Goal: Task Accomplishment & Management: Manage account settings

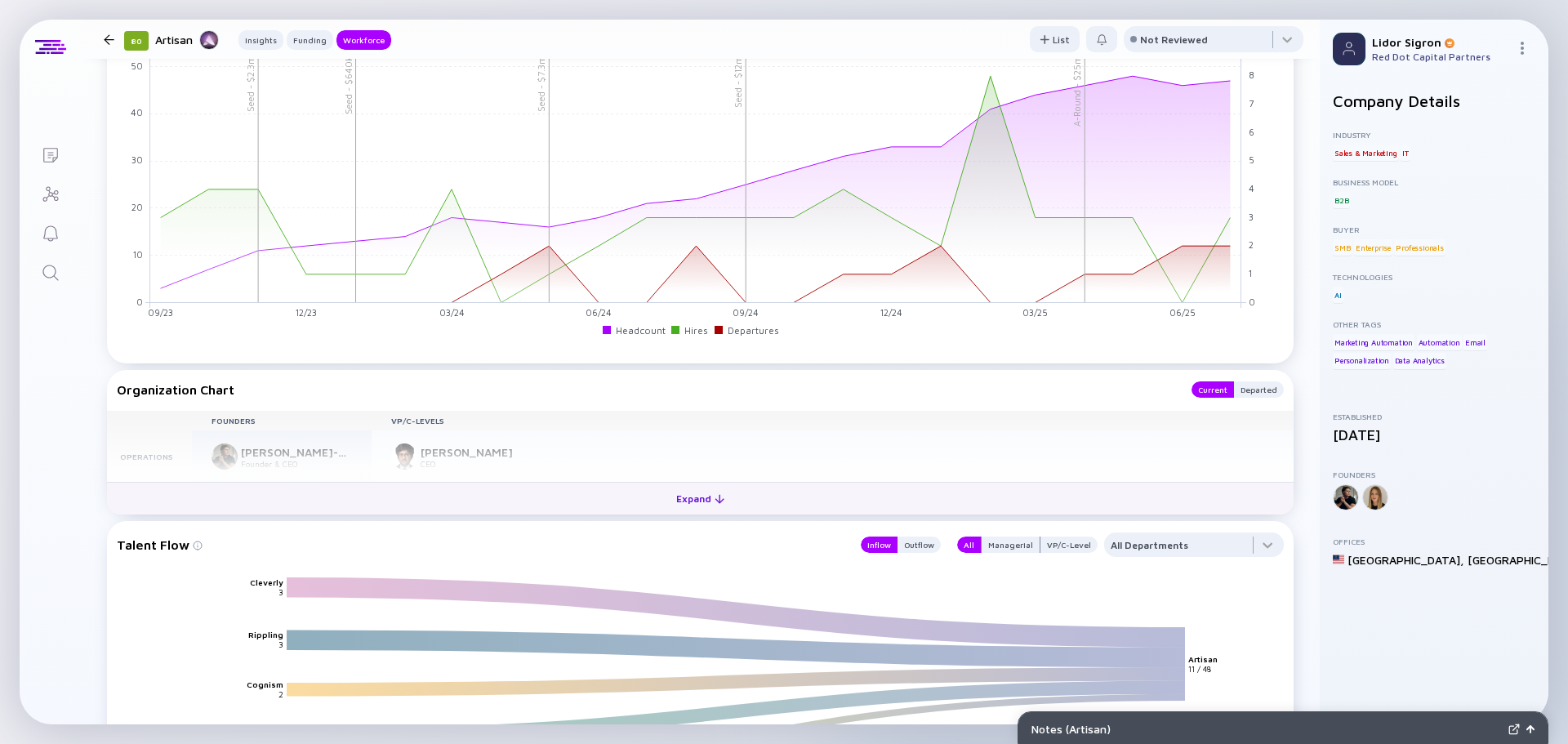
scroll to position [1552, 0]
click at [643, 487] on button "Expand" at bounding box center [700, 496] width 1187 height 32
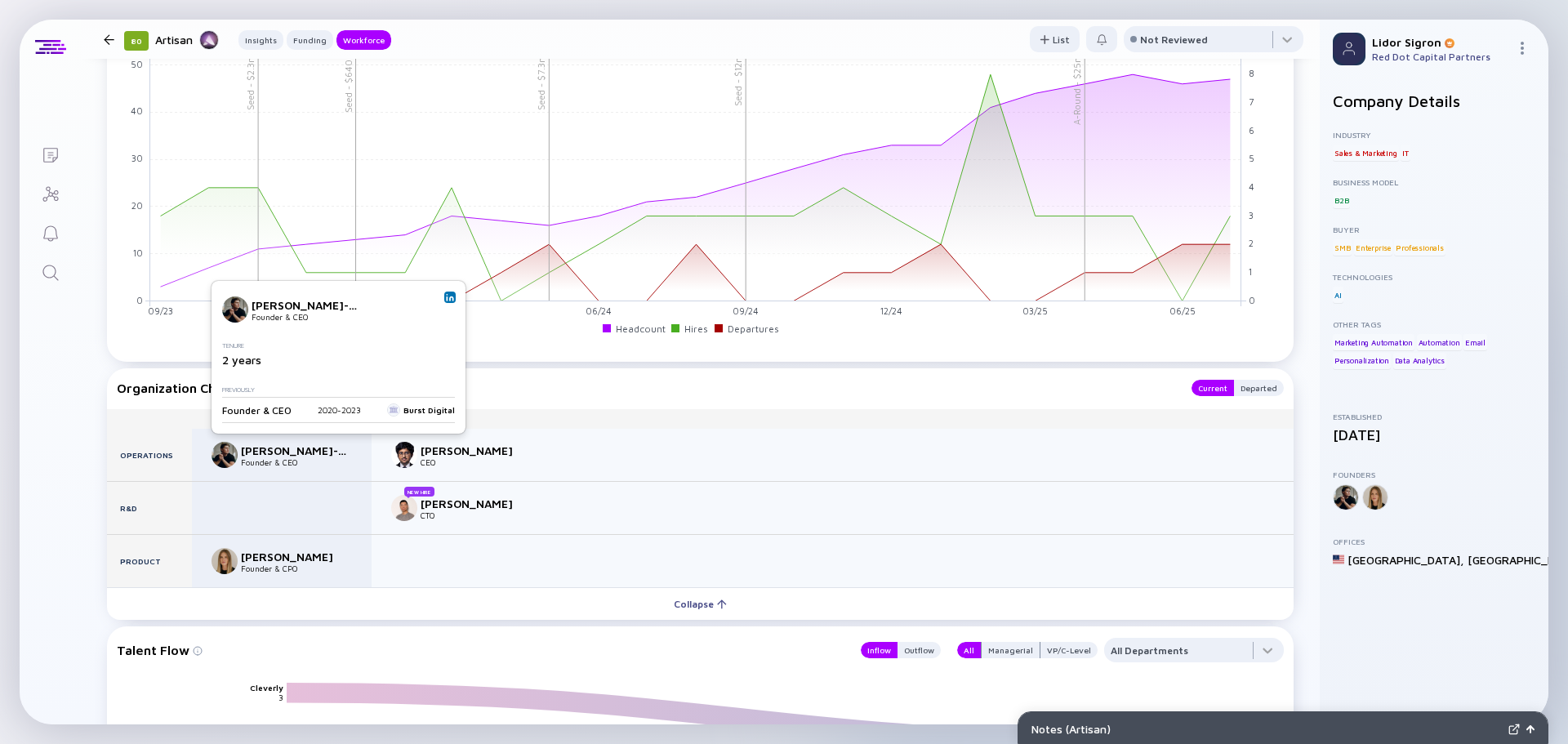
click at [446, 295] on img at bounding box center [450, 297] width 8 height 8
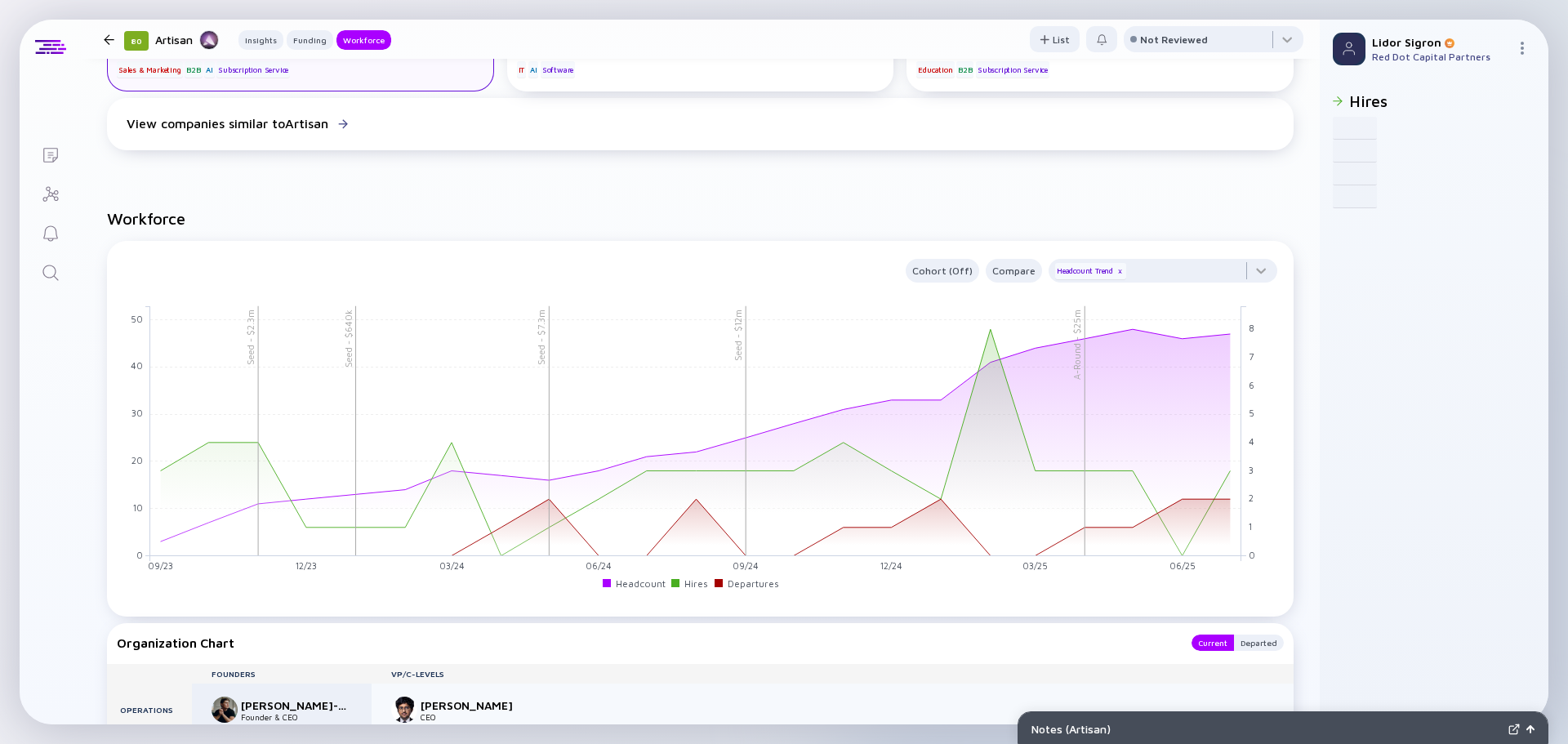
scroll to position [980, 0]
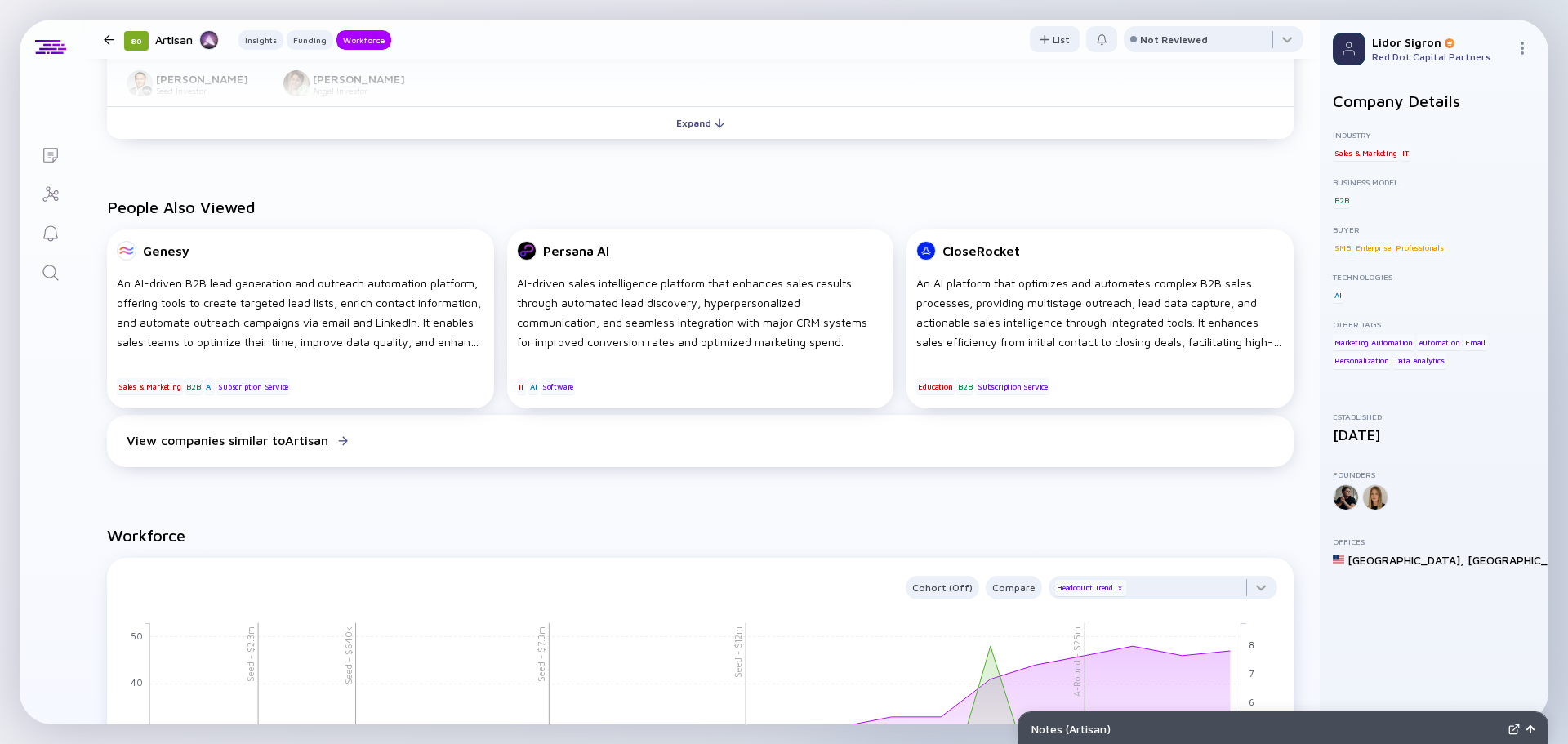
click at [48, 149] on icon "Lists" at bounding box center [50, 155] width 20 height 20
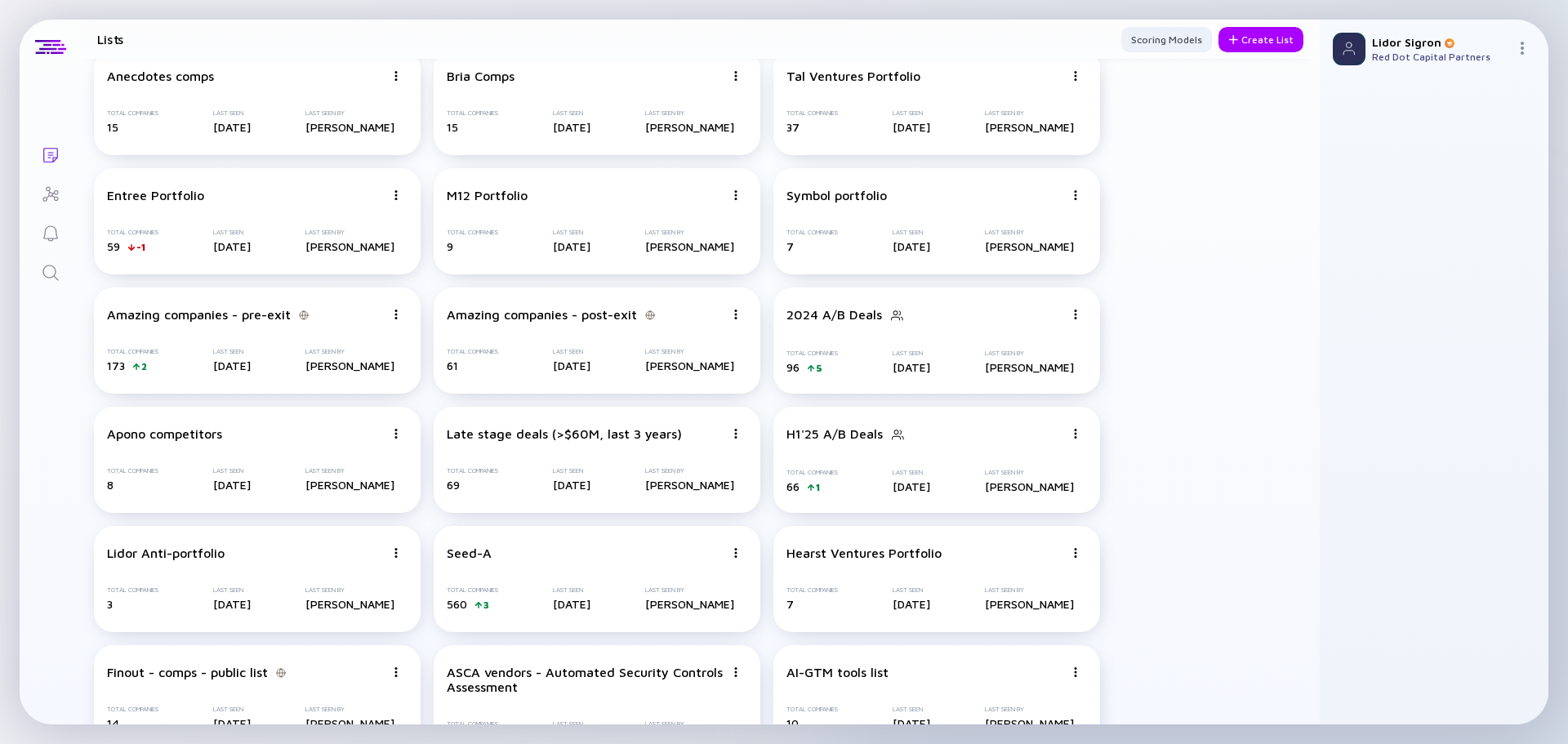
scroll to position [1510, 0]
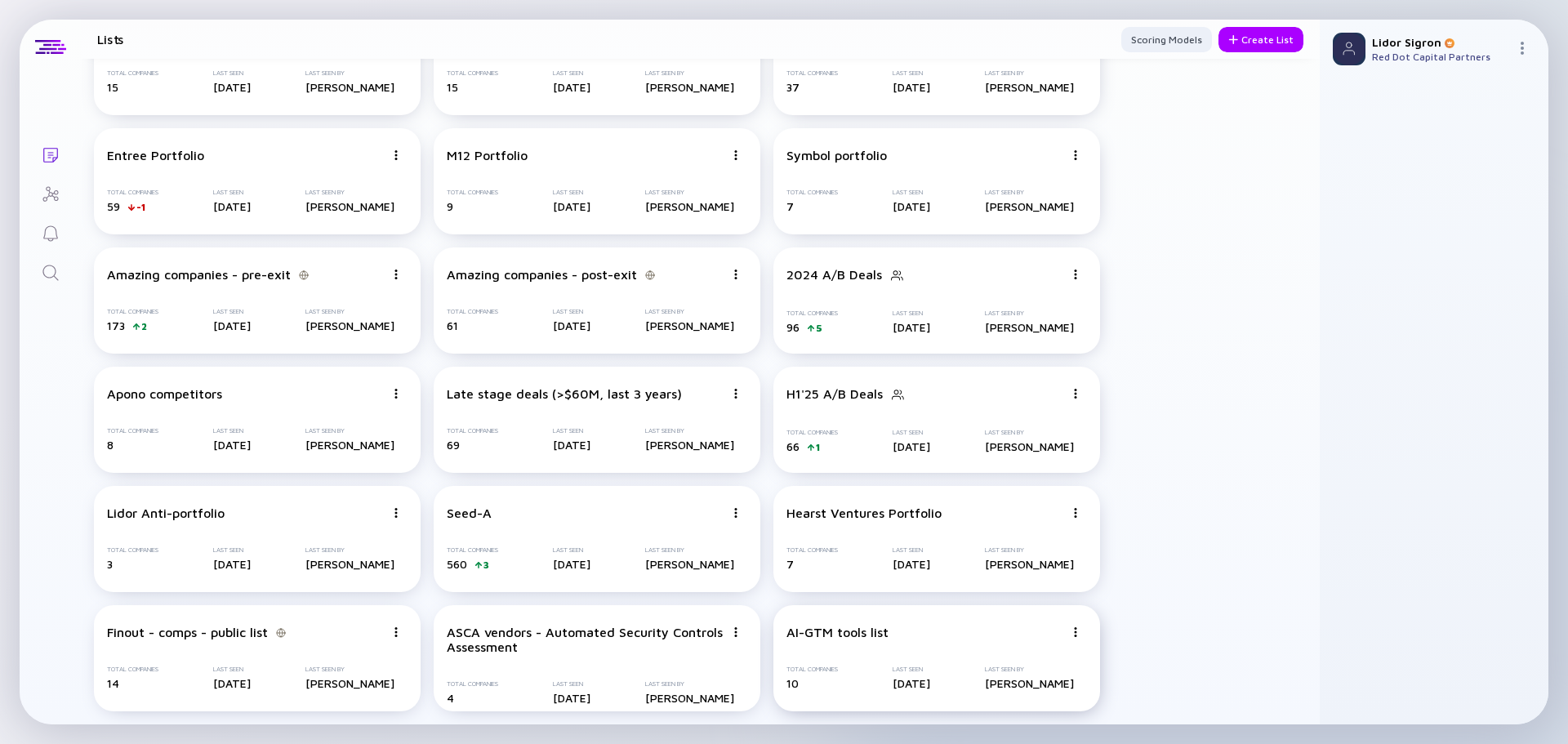
click at [805, 624] on div "AI-GTM tools list Total Companies 10 Last Seen [DATE] Last Seen By [PERSON_NAME]" at bounding box center [937, 658] width 327 height 106
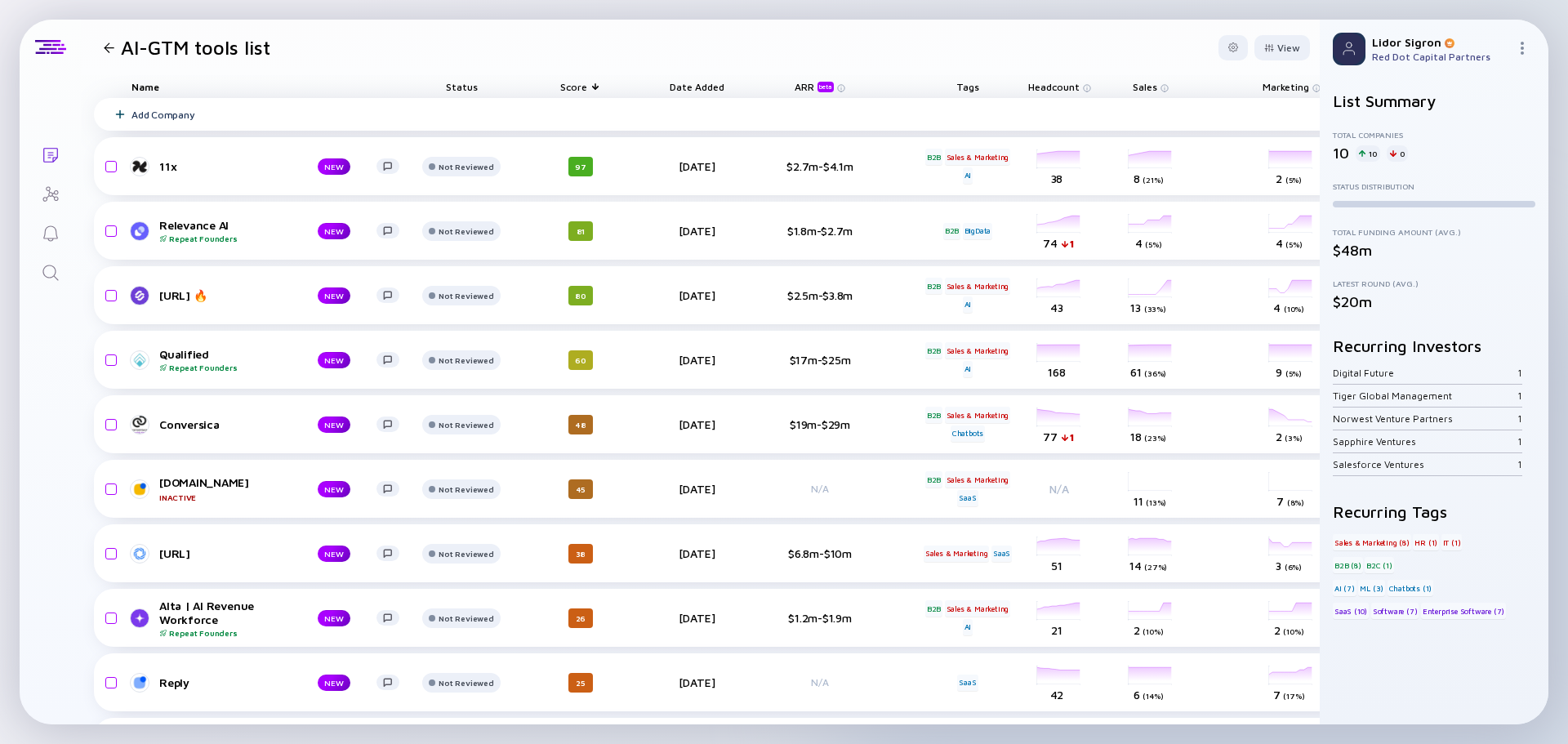
click at [199, 109] on div "Add Company" at bounding box center [846, 114] width 1504 height 32
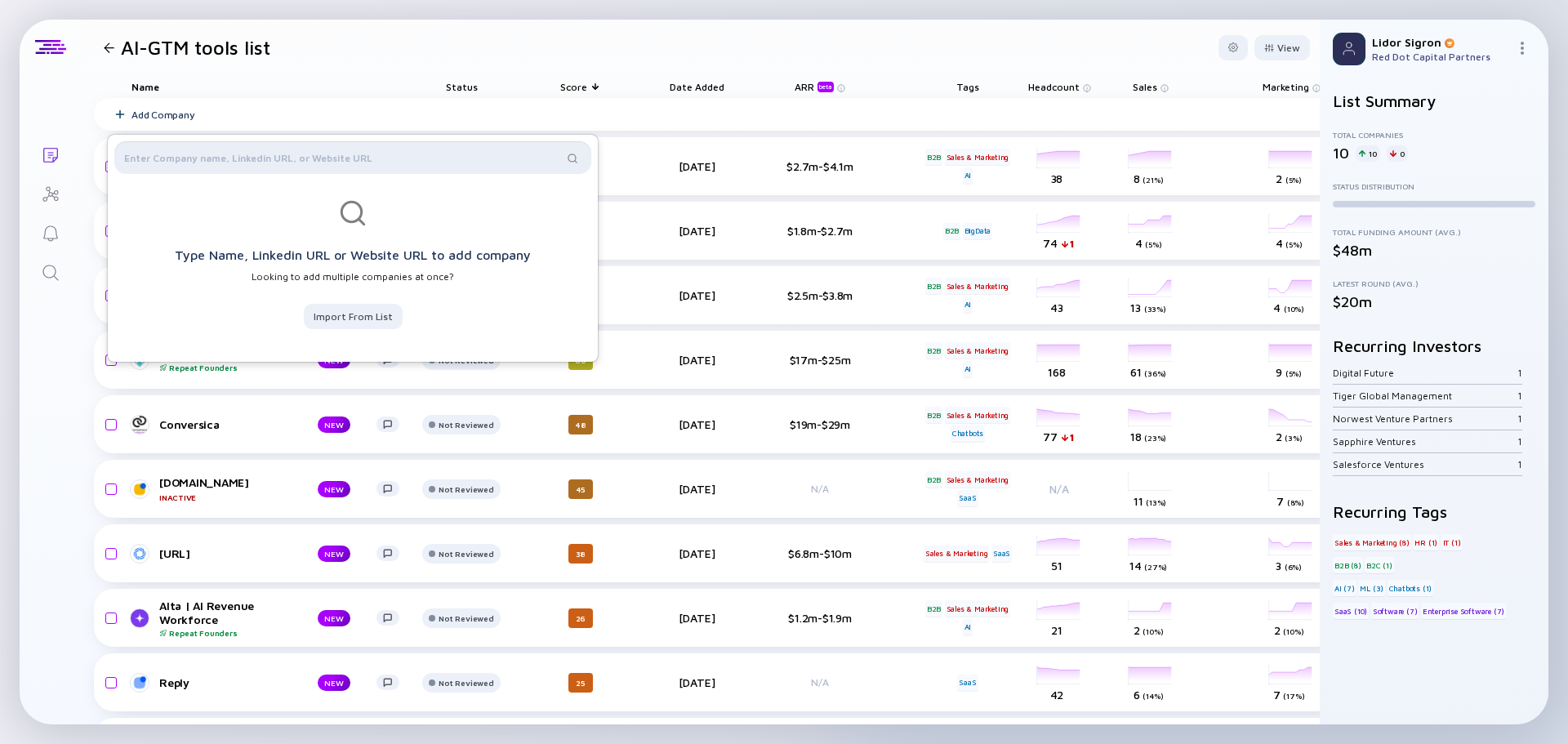
click at [231, 159] on input "text" at bounding box center [343, 157] width 439 height 16
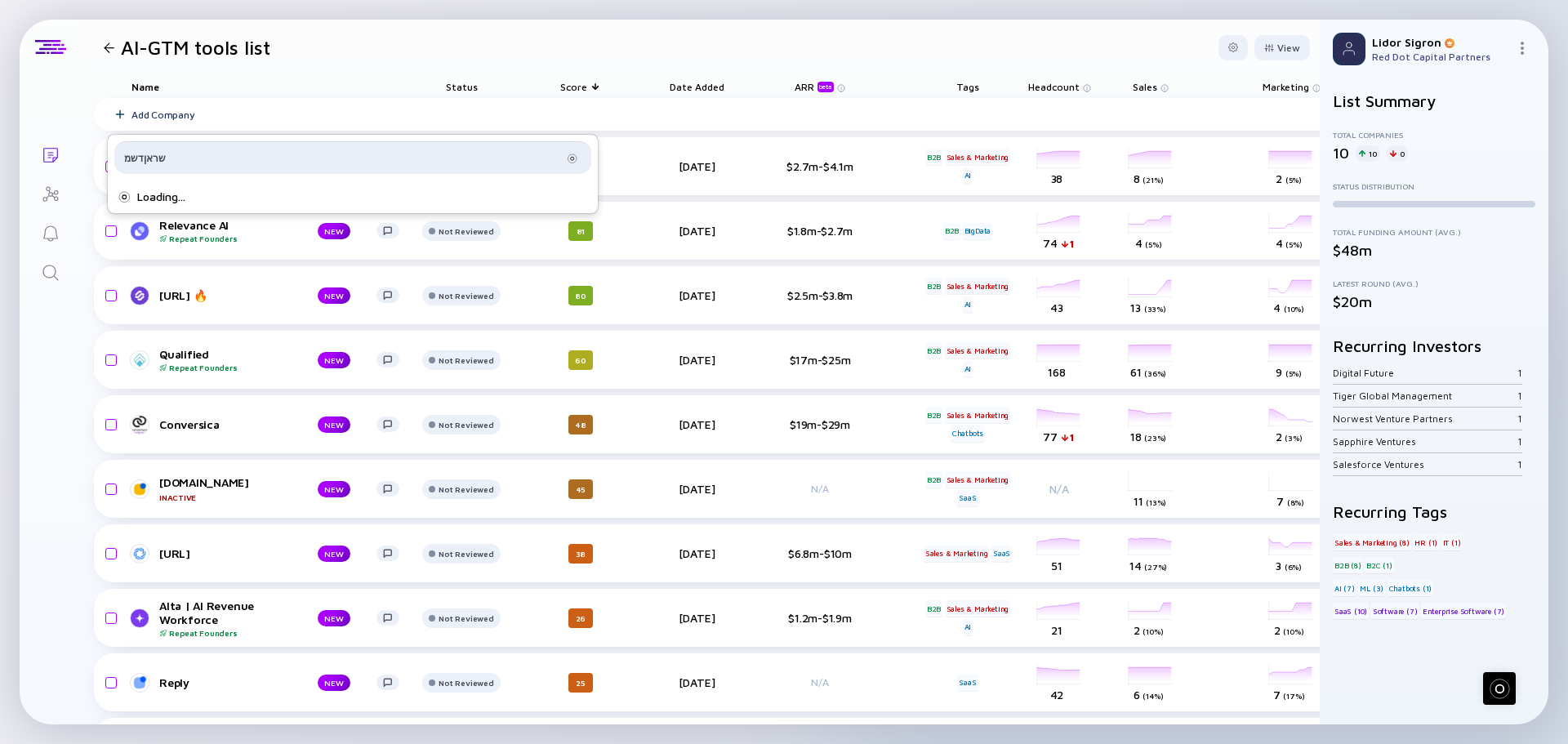
click at [231, 153] on input "שראןדשמ" at bounding box center [343, 157] width 439 height 16
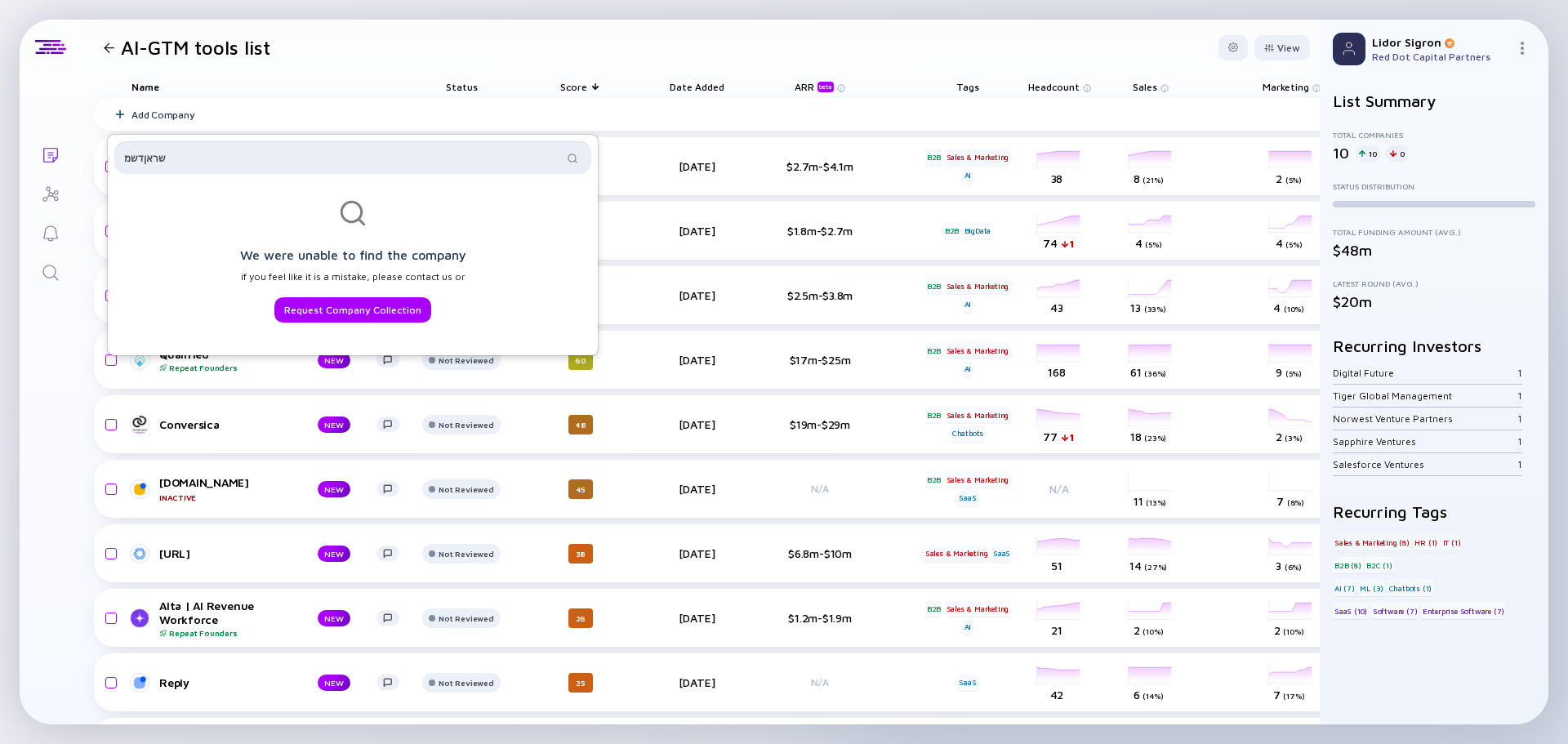
click at [231, 153] on input "שראןדשמ" at bounding box center [343, 157] width 439 height 16
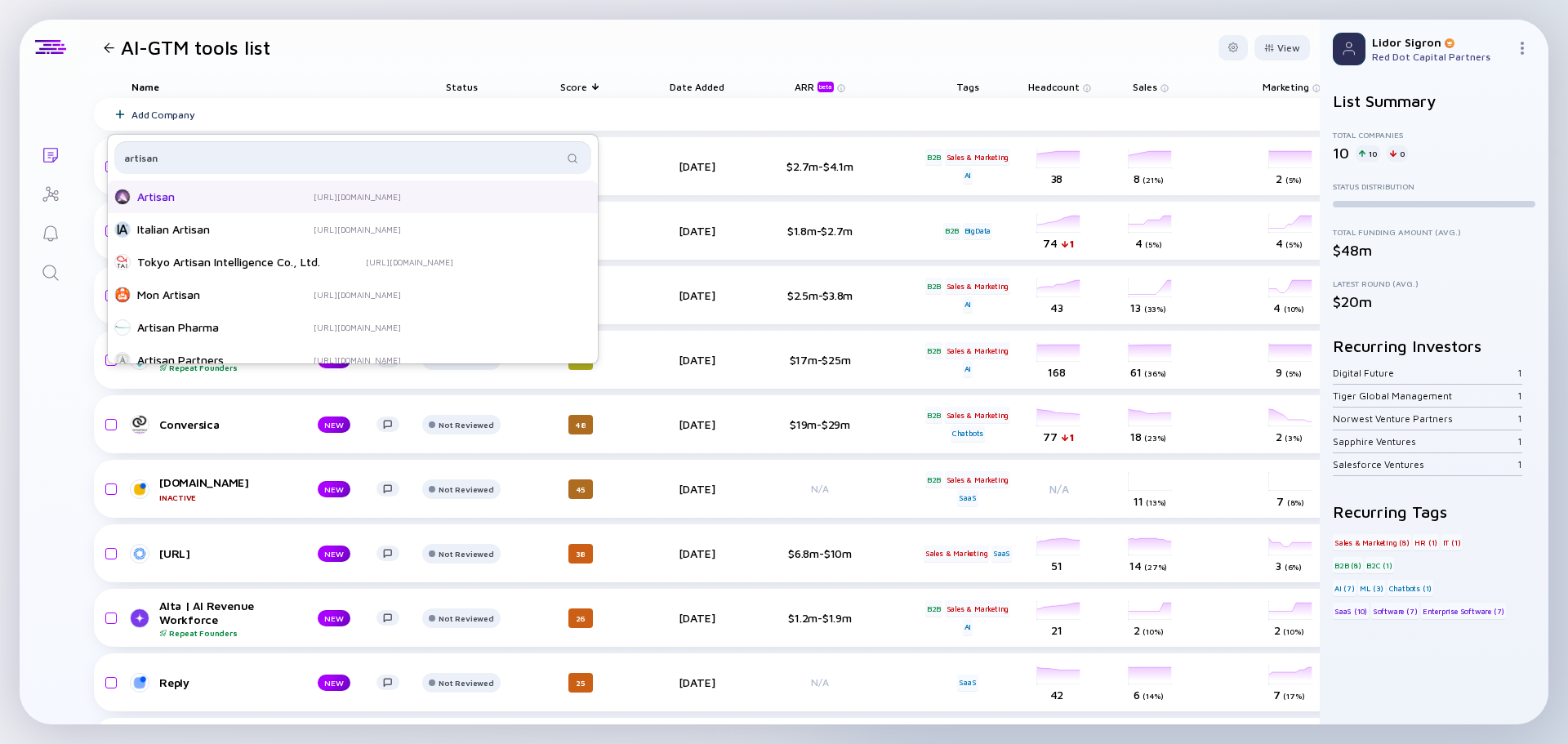
type input "artisan"
click at [186, 191] on div "Artisan" at bounding box center [203, 197] width 131 height 16
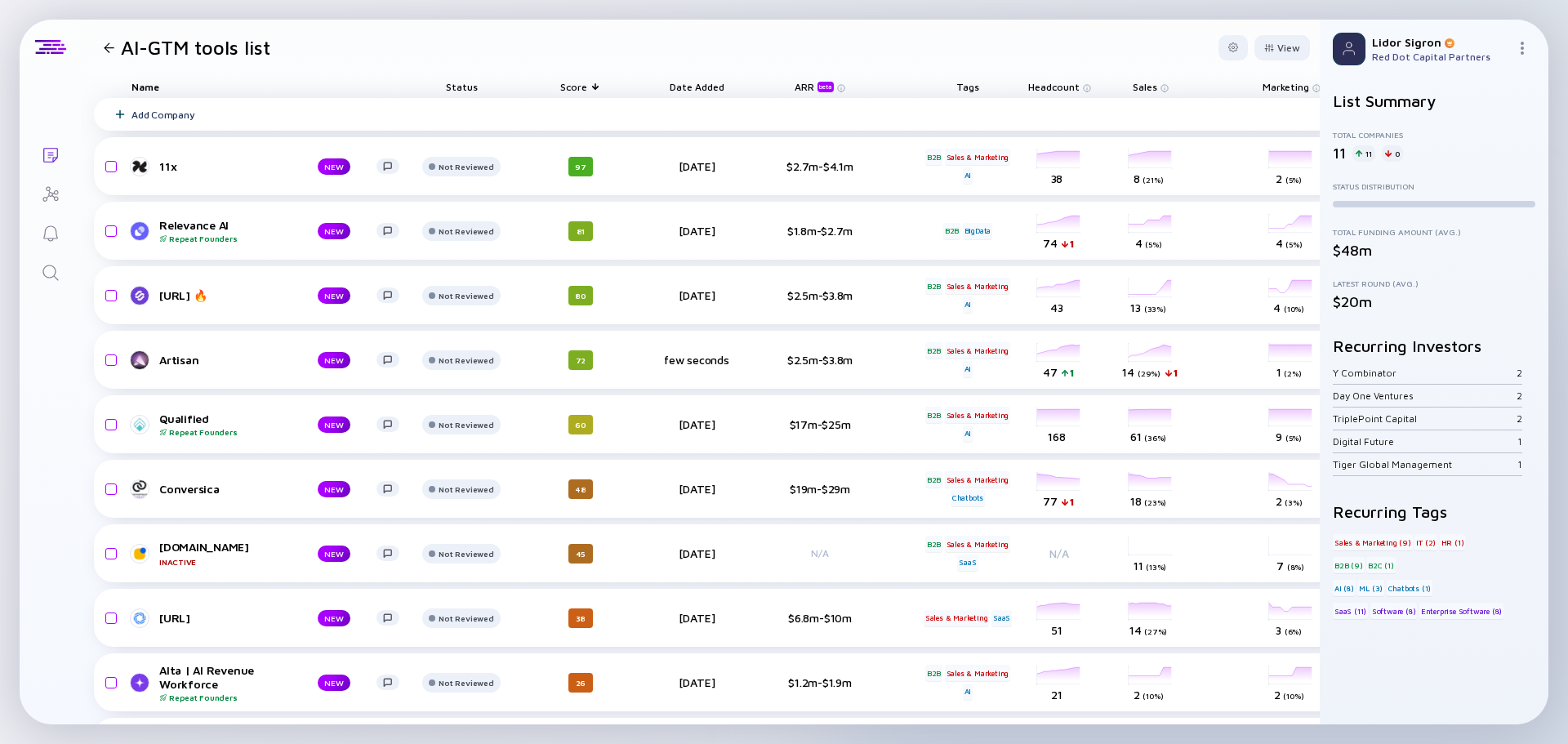
click at [169, 109] on div "Add Company" at bounding box center [162, 115] width 63 height 13
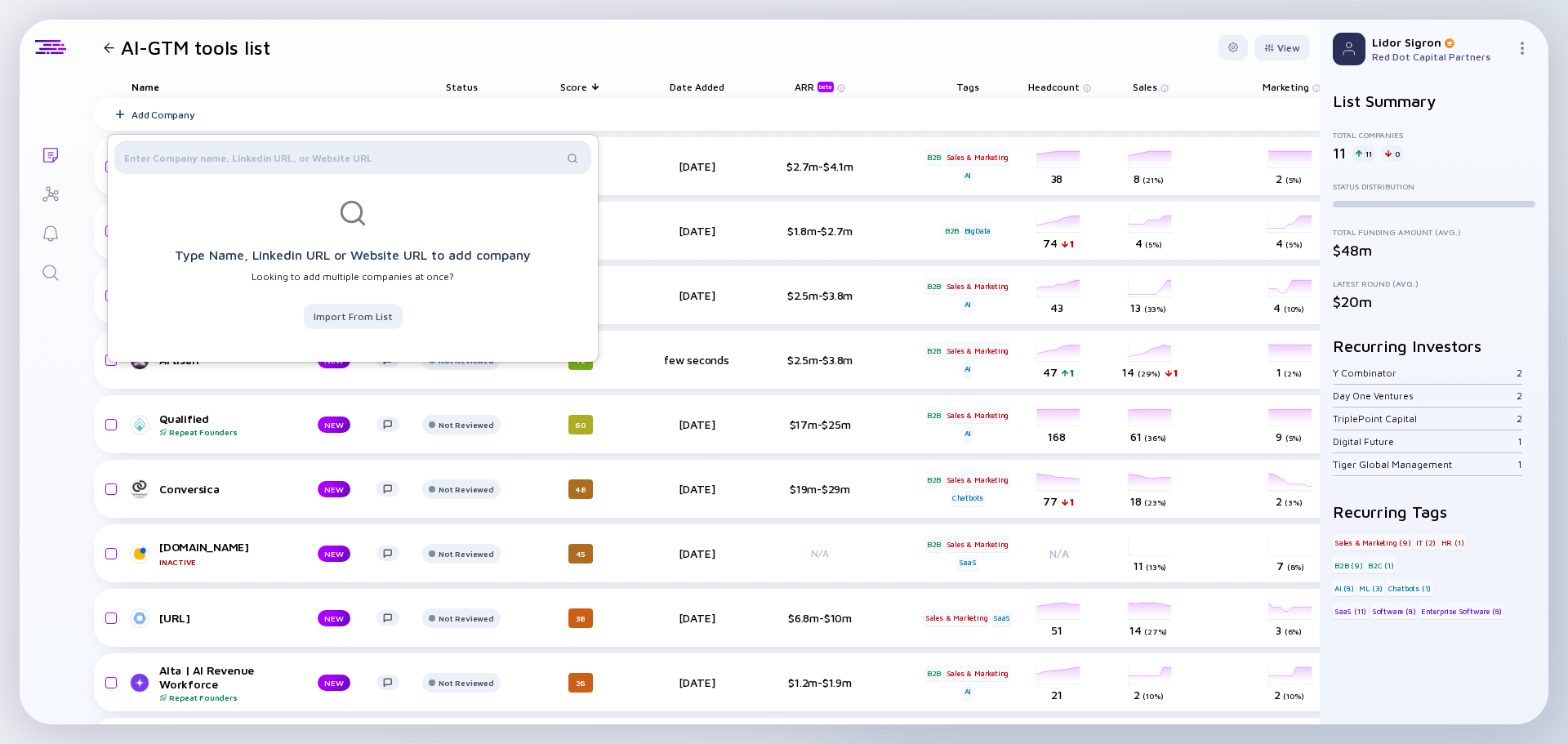
click at [164, 154] on input "text" at bounding box center [343, 157] width 439 height 16
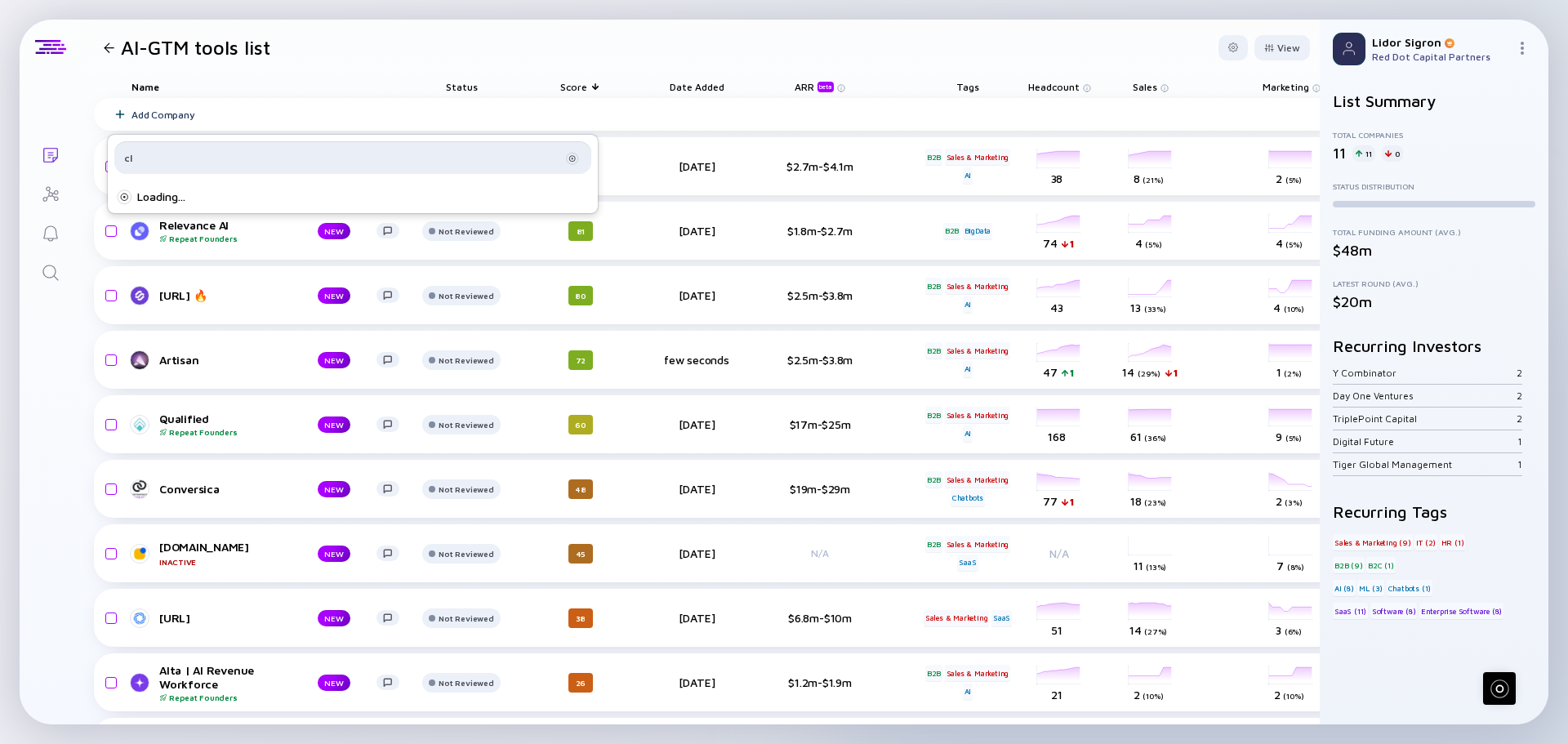
type input "c"
click at [97, 144] on body "Adding... Lists AI-GTM tools list View Name Status Score Date Added ARR beta Ta…" at bounding box center [784, 372] width 1568 height 744
click at [196, 163] on input "11x" at bounding box center [343, 157] width 439 height 16
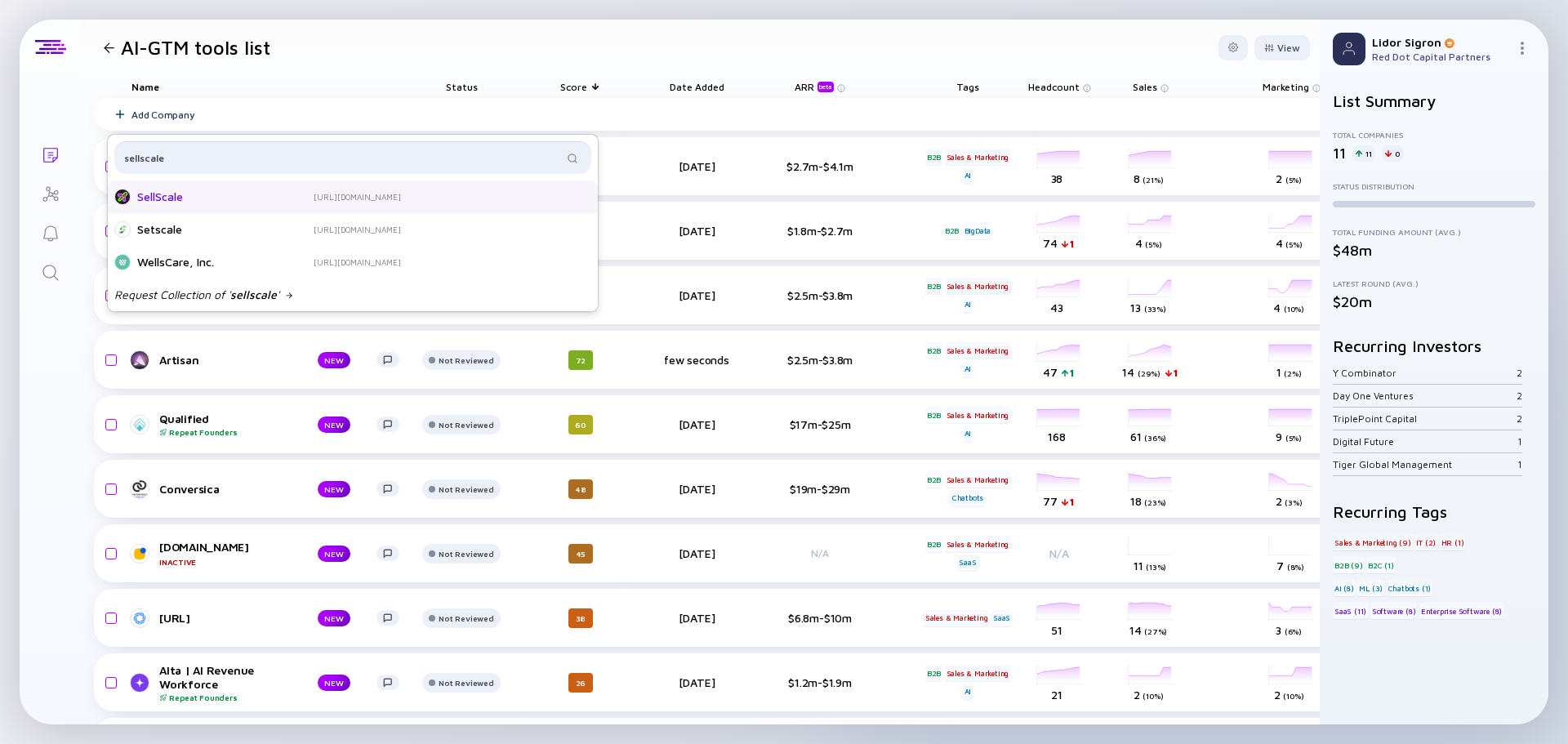
type input "sellscale"
click at [187, 199] on div "SellScale" at bounding box center [203, 197] width 131 height 16
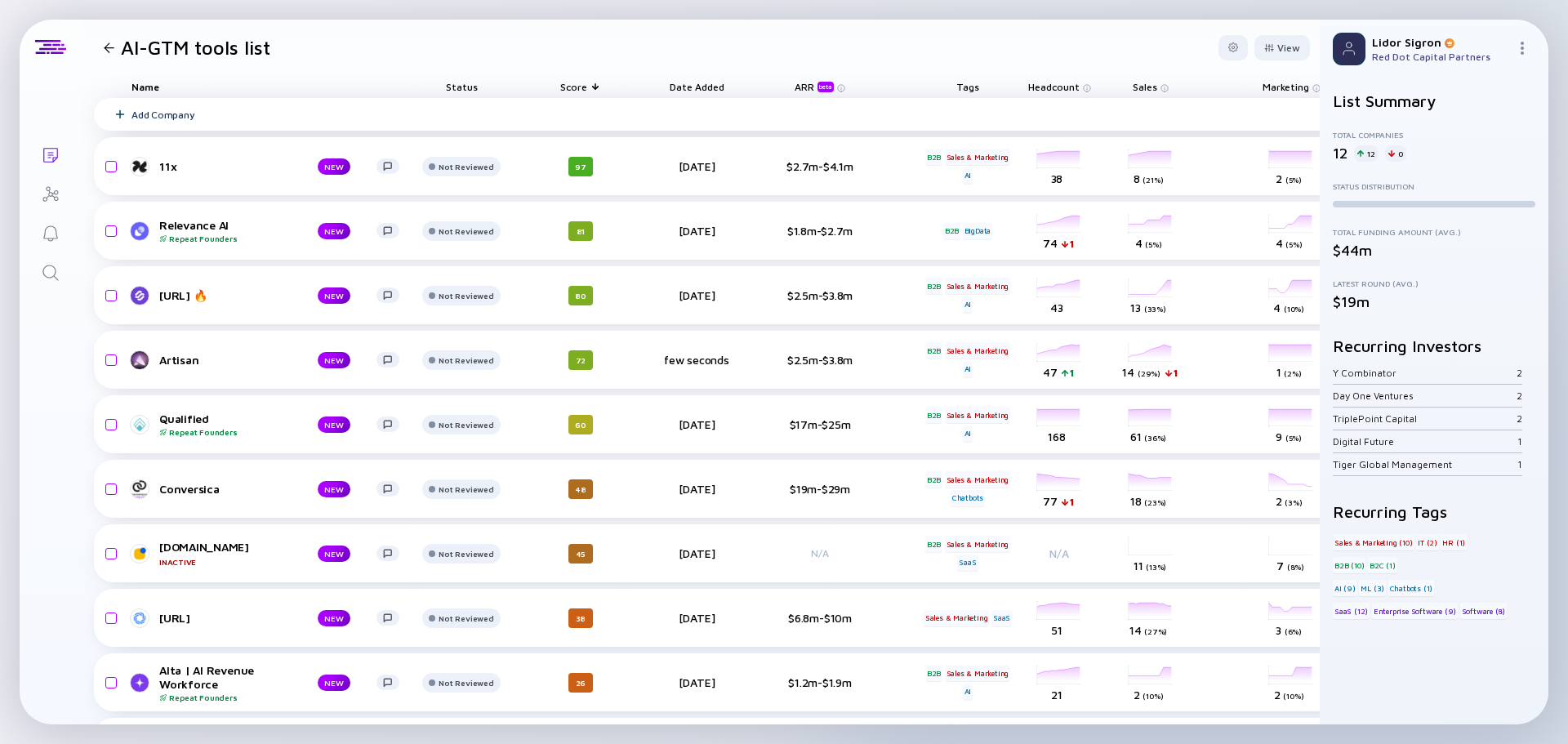
click at [154, 113] on div "Add Company" at bounding box center [162, 115] width 63 height 13
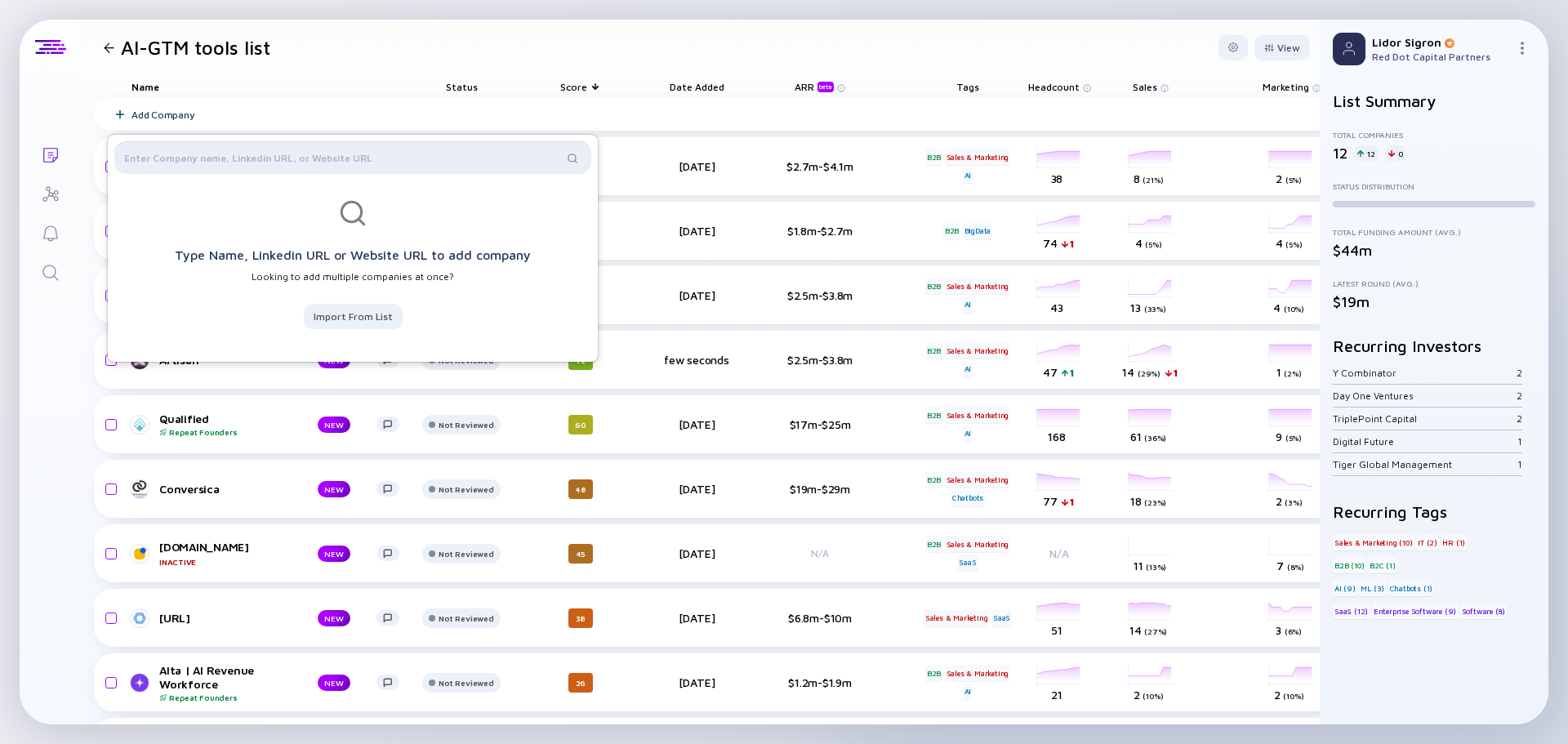
click at [183, 150] on input "text" at bounding box center [343, 157] width 439 height 16
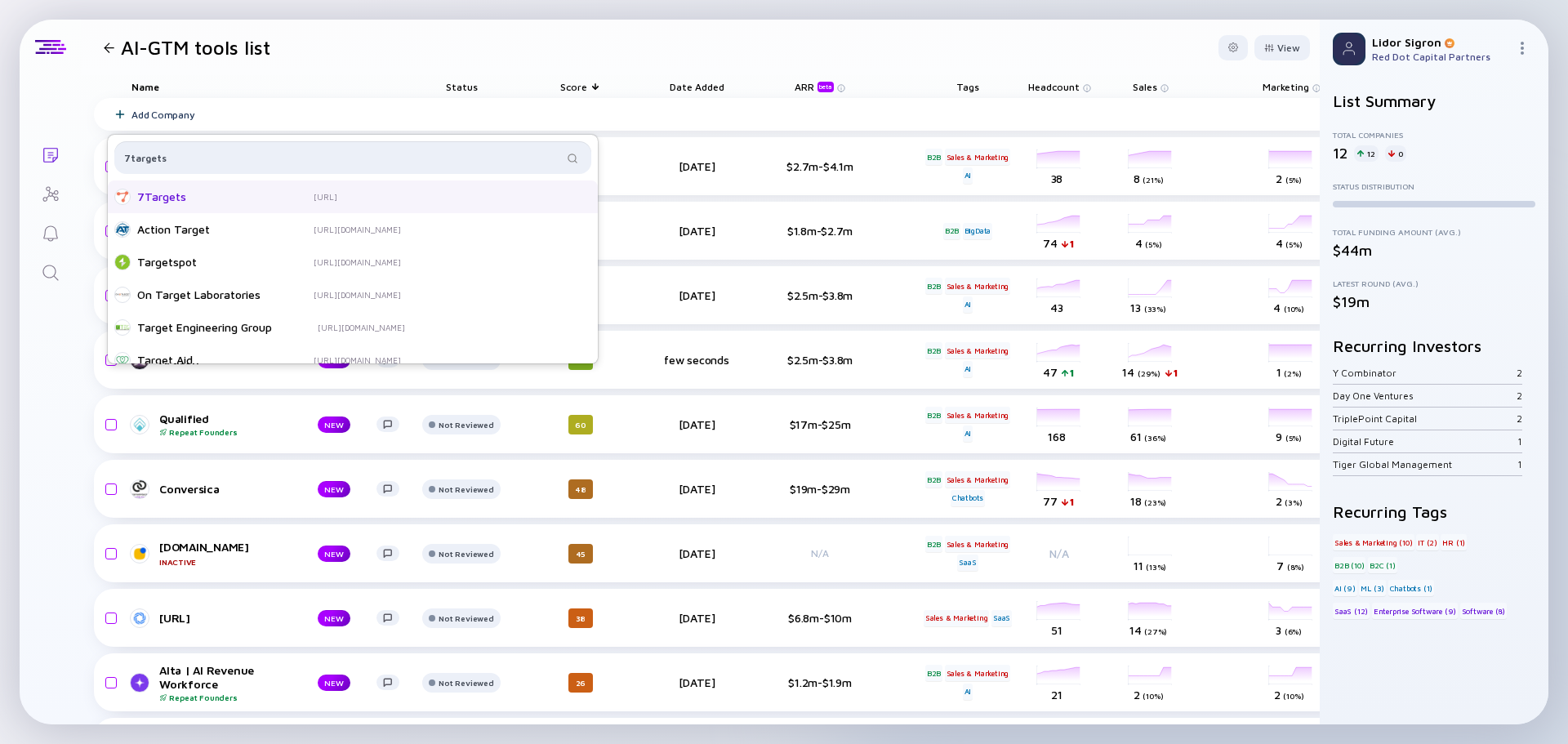
type input "7targets"
click at [187, 197] on div "7Targets" at bounding box center [203, 197] width 131 height 16
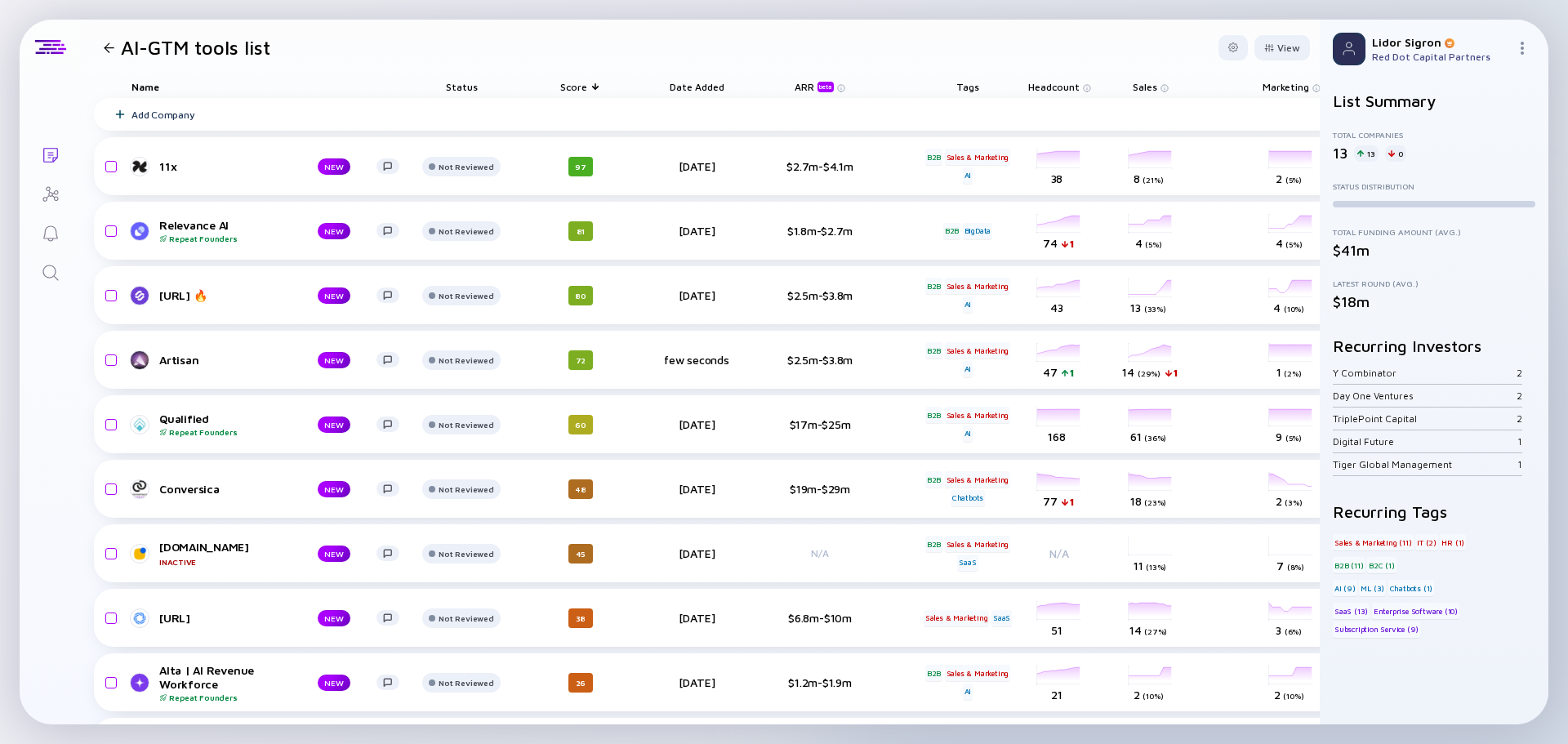
click at [1066, 94] on div "Headcount" at bounding box center [1059, 86] width 92 height 22
click at [1055, 83] on span "Headcount" at bounding box center [1053, 87] width 51 height 13
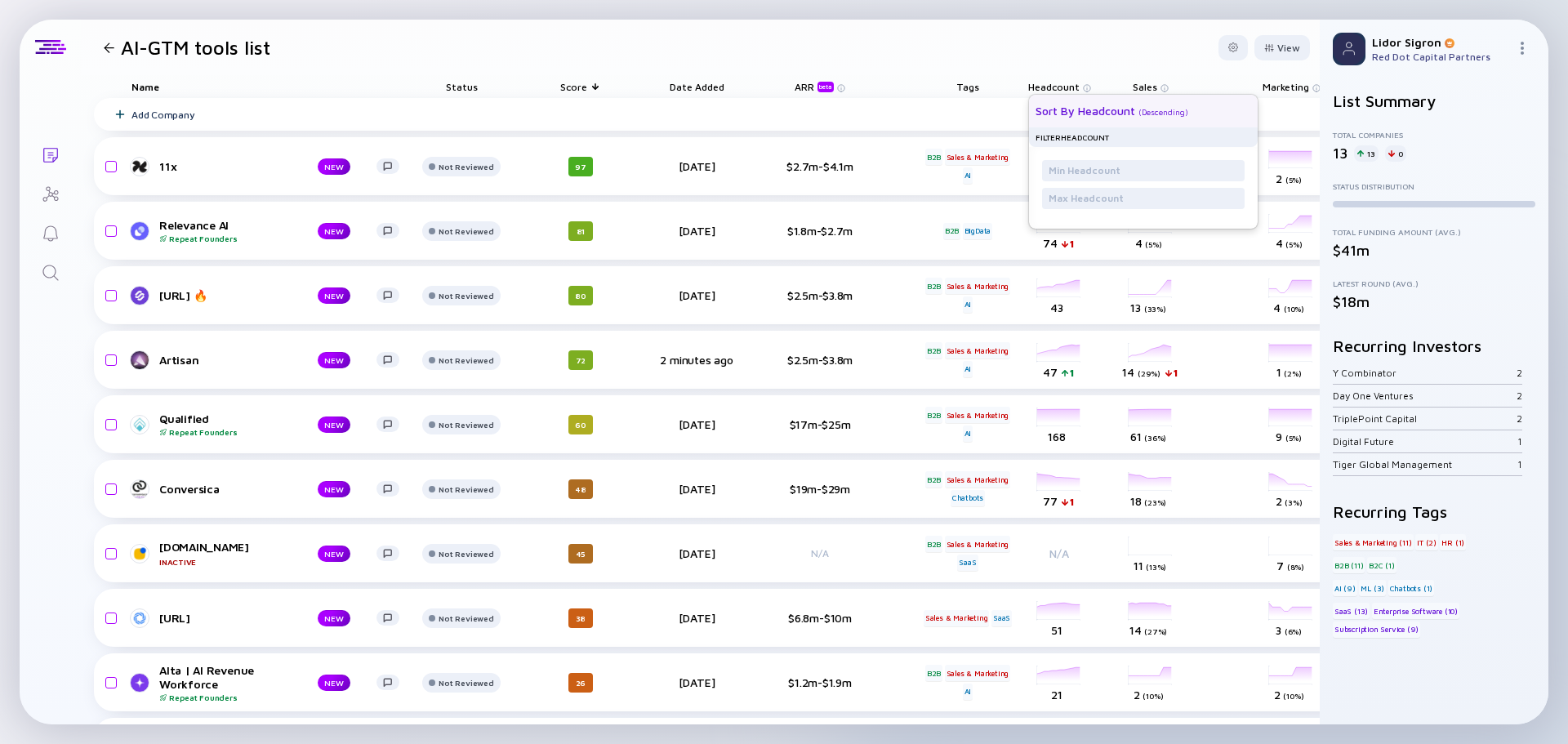
click at [1078, 113] on div "Sort by Headcount" at bounding box center [1085, 110] width 100 height 13
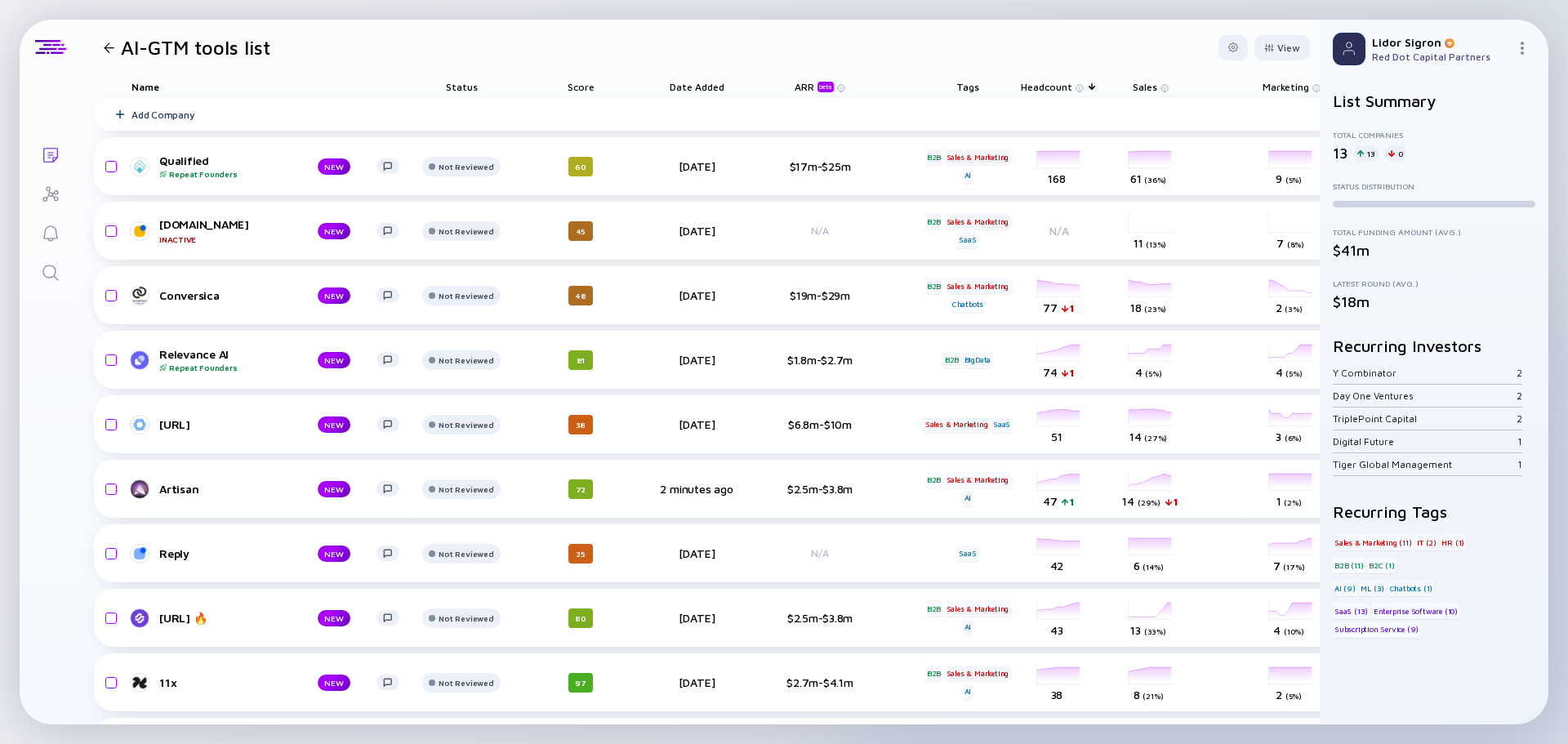
click at [1046, 81] on span "Headcount" at bounding box center [1046, 87] width 51 height 13
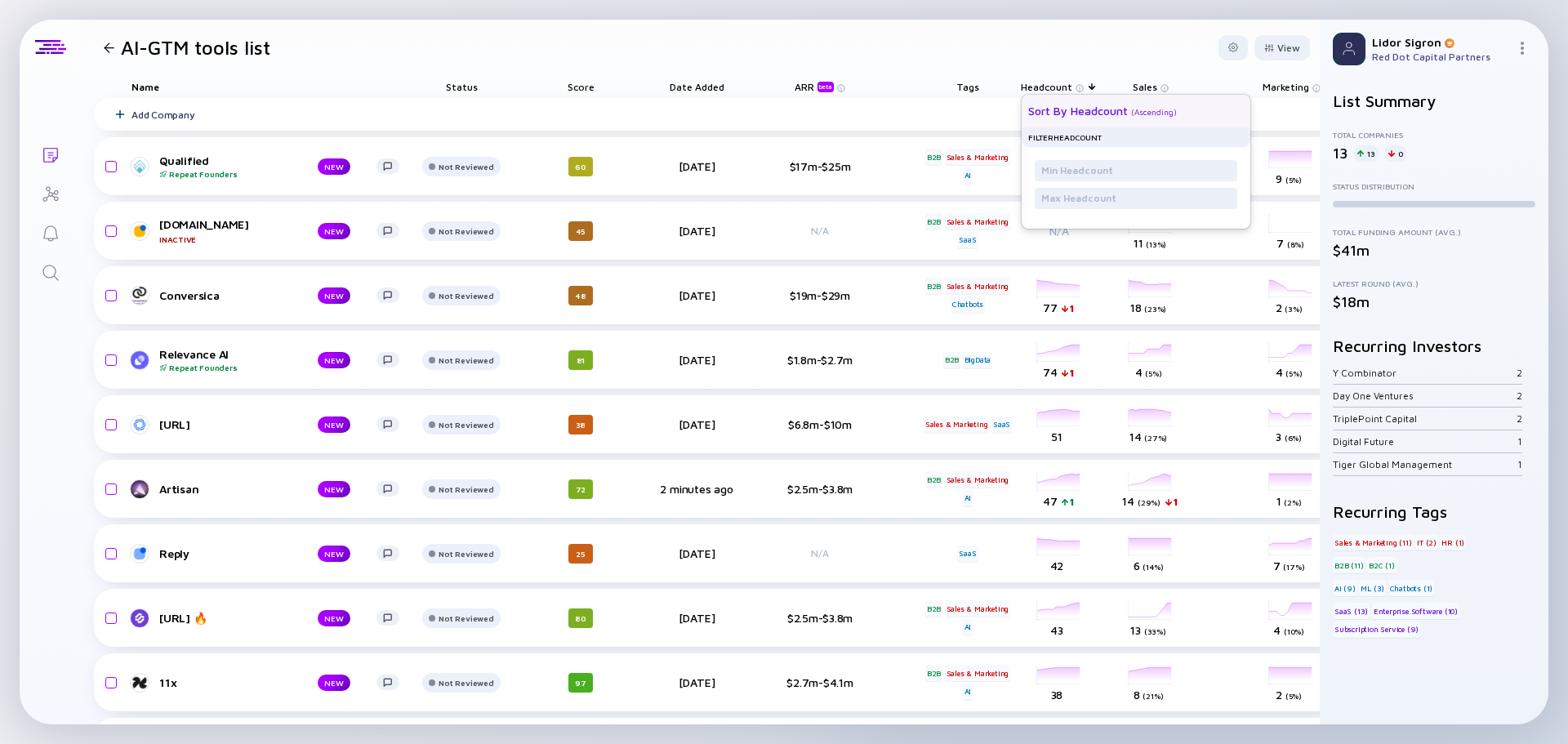
click at [1073, 118] on div "Sort by Headcount ( Ascending )" at bounding box center [1129, 111] width 203 height 32
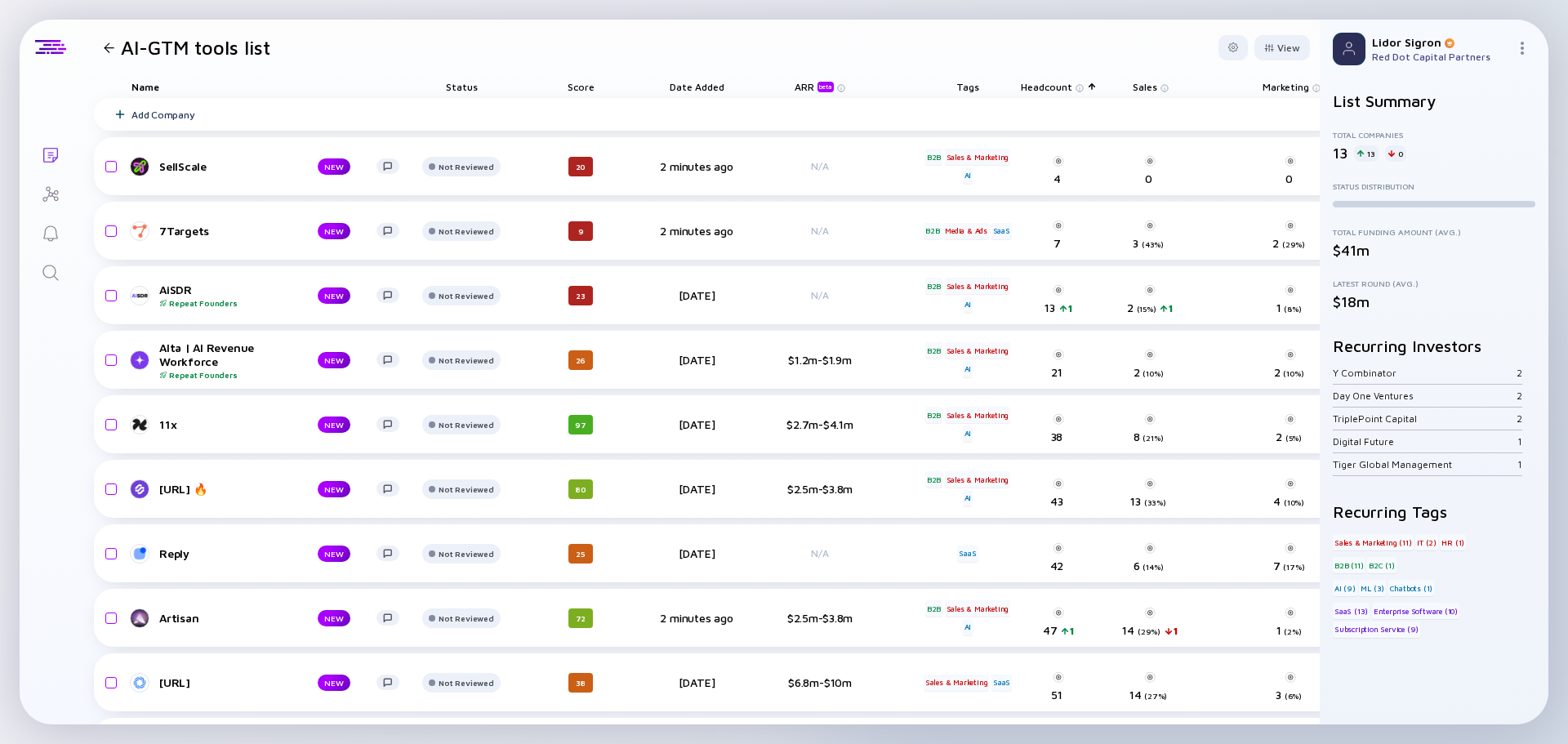
click at [1046, 84] on span "Headcount" at bounding box center [1046, 87] width 51 height 13
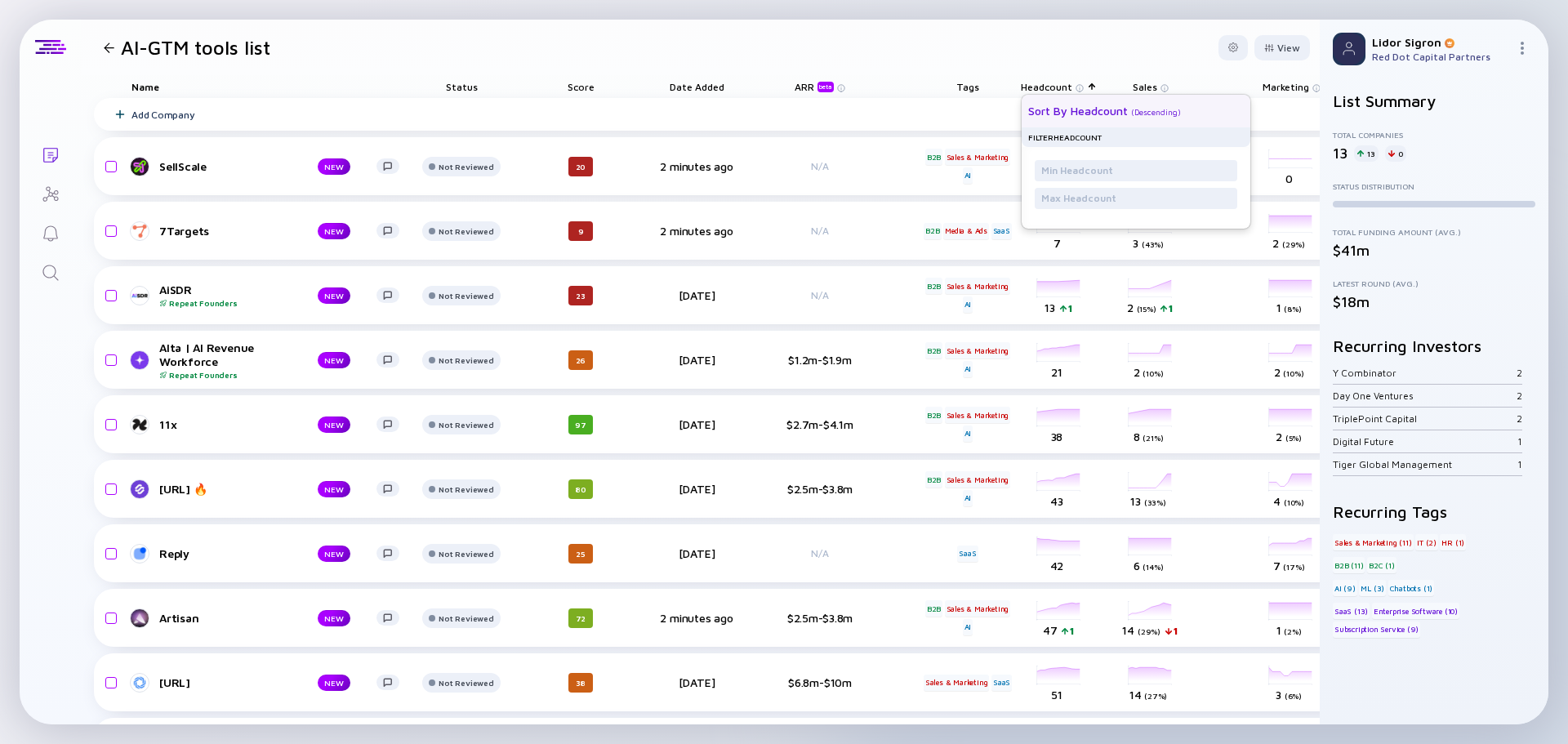
click at [1054, 106] on div "Sort by Headcount" at bounding box center [1077, 110] width 100 height 13
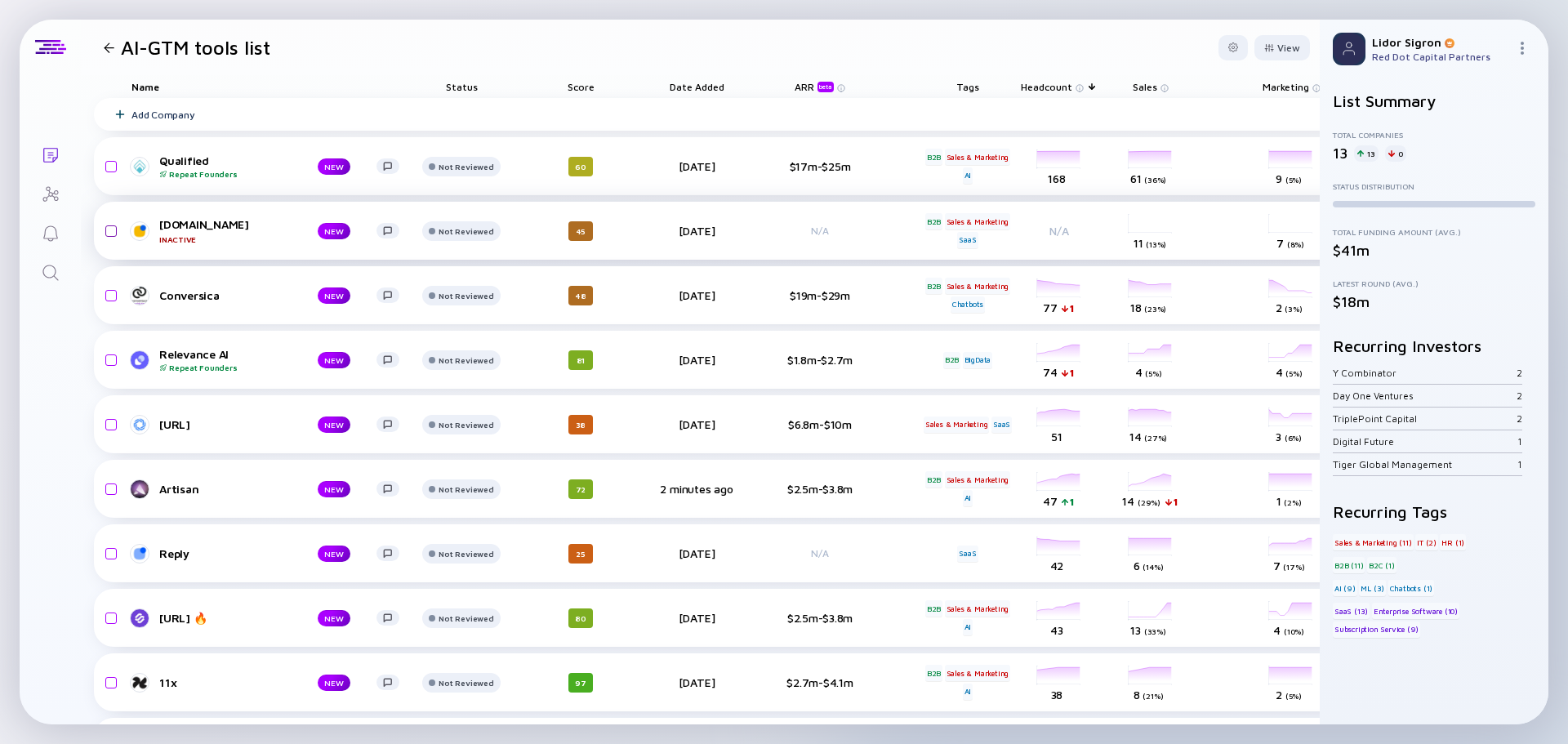
click at [109, 232] on input "checkbox" at bounding box center [109, 232] width 20 height 38
click at [1233, 54] on div "Remove from list" at bounding box center [1258, 48] width 103 height 25
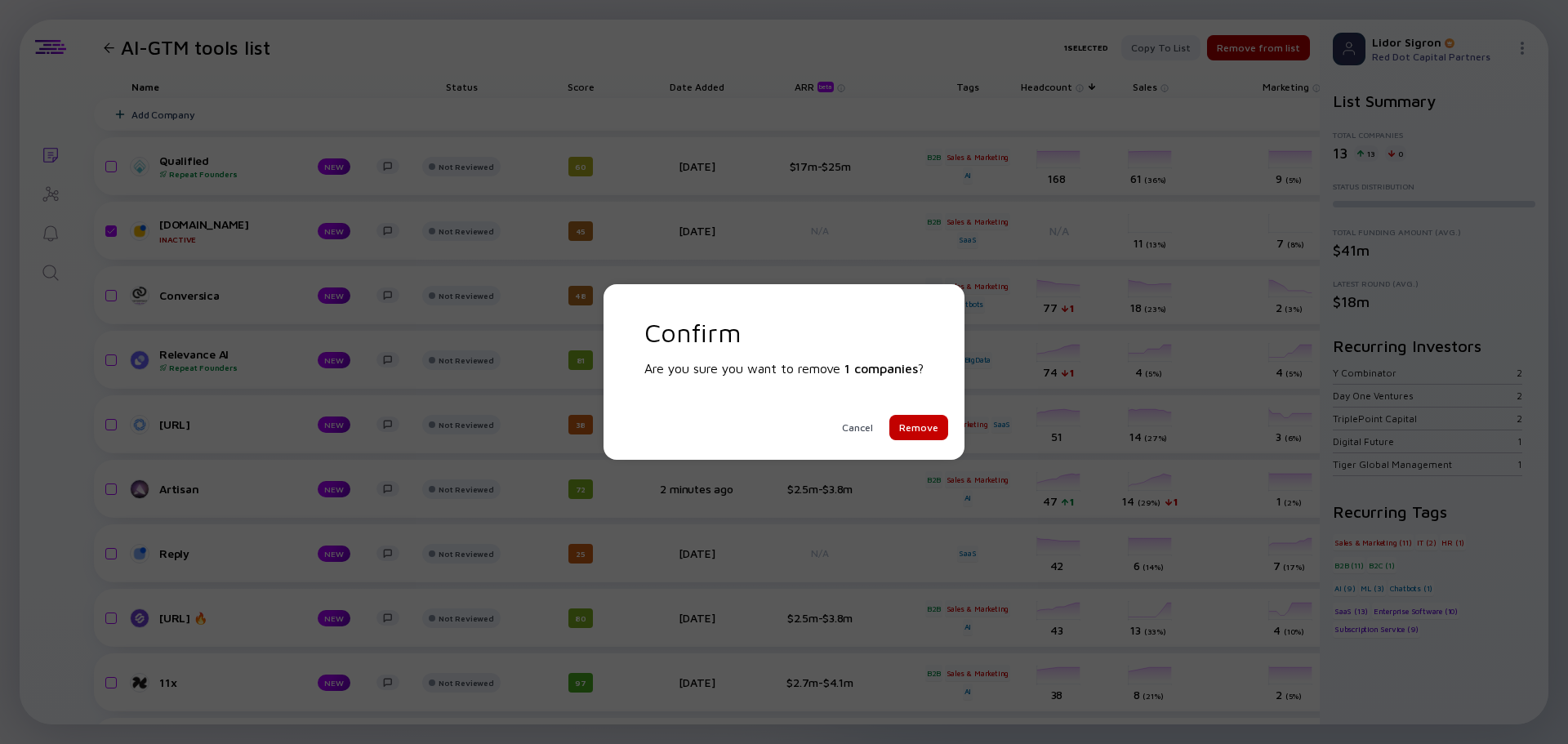
click at [912, 422] on div "Remove" at bounding box center [919, 427] width 59 height 25
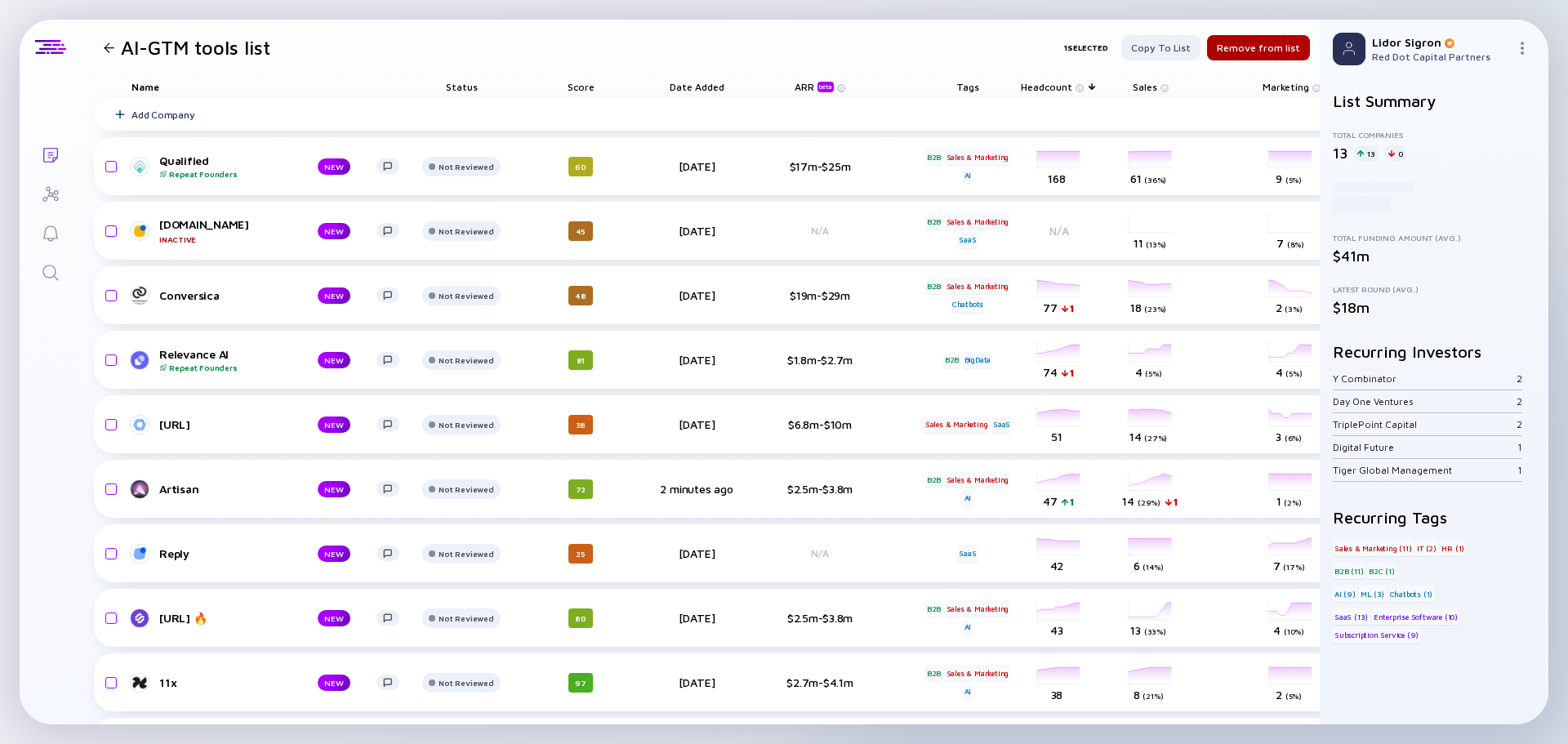
checkbox input "false"
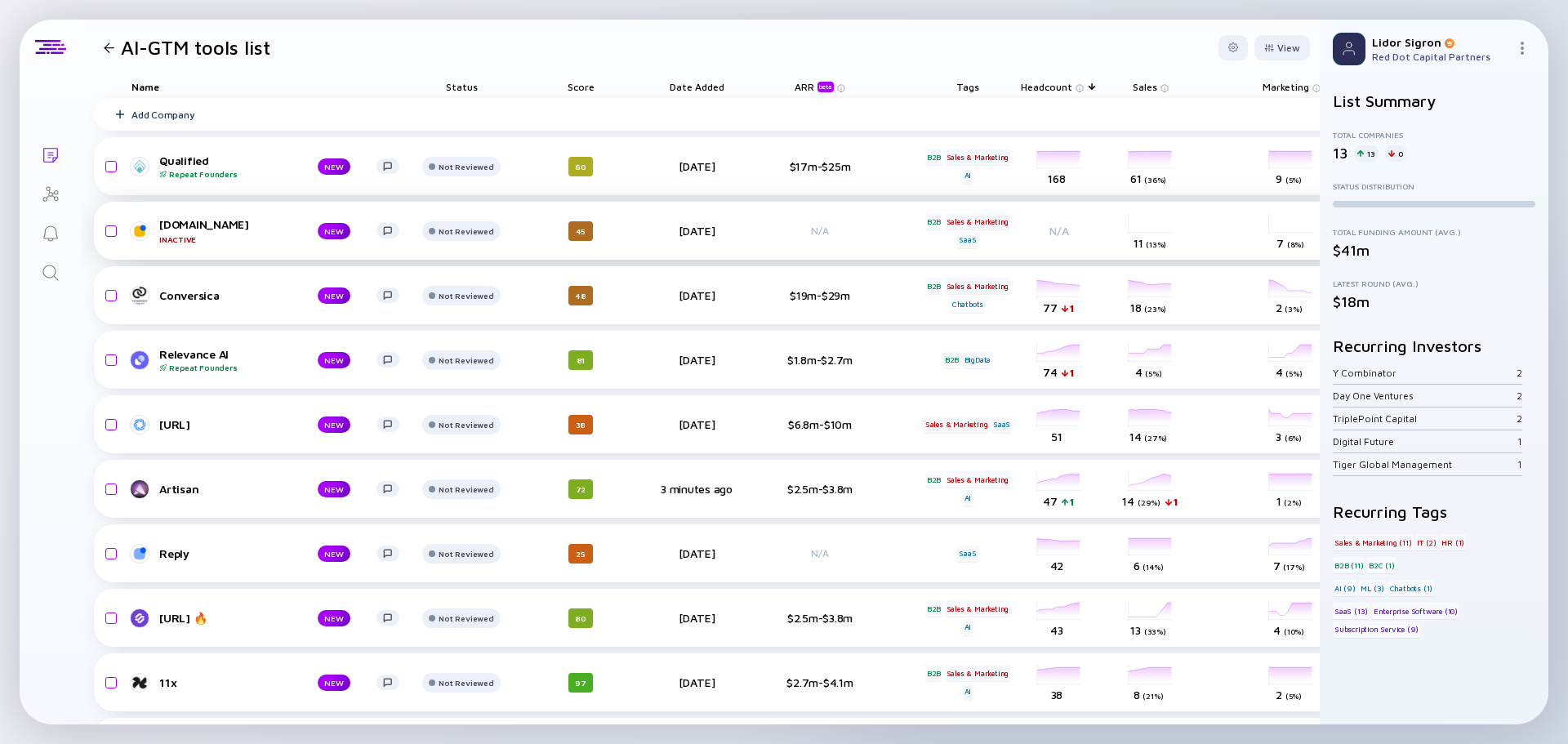
click at [107, 231] on input "checkbox" at bounding box center [109, 232] width 20 height 38
click at [1263, 45] on div "Remove from list" at bounding box center [1258, 48] width 103 height 25
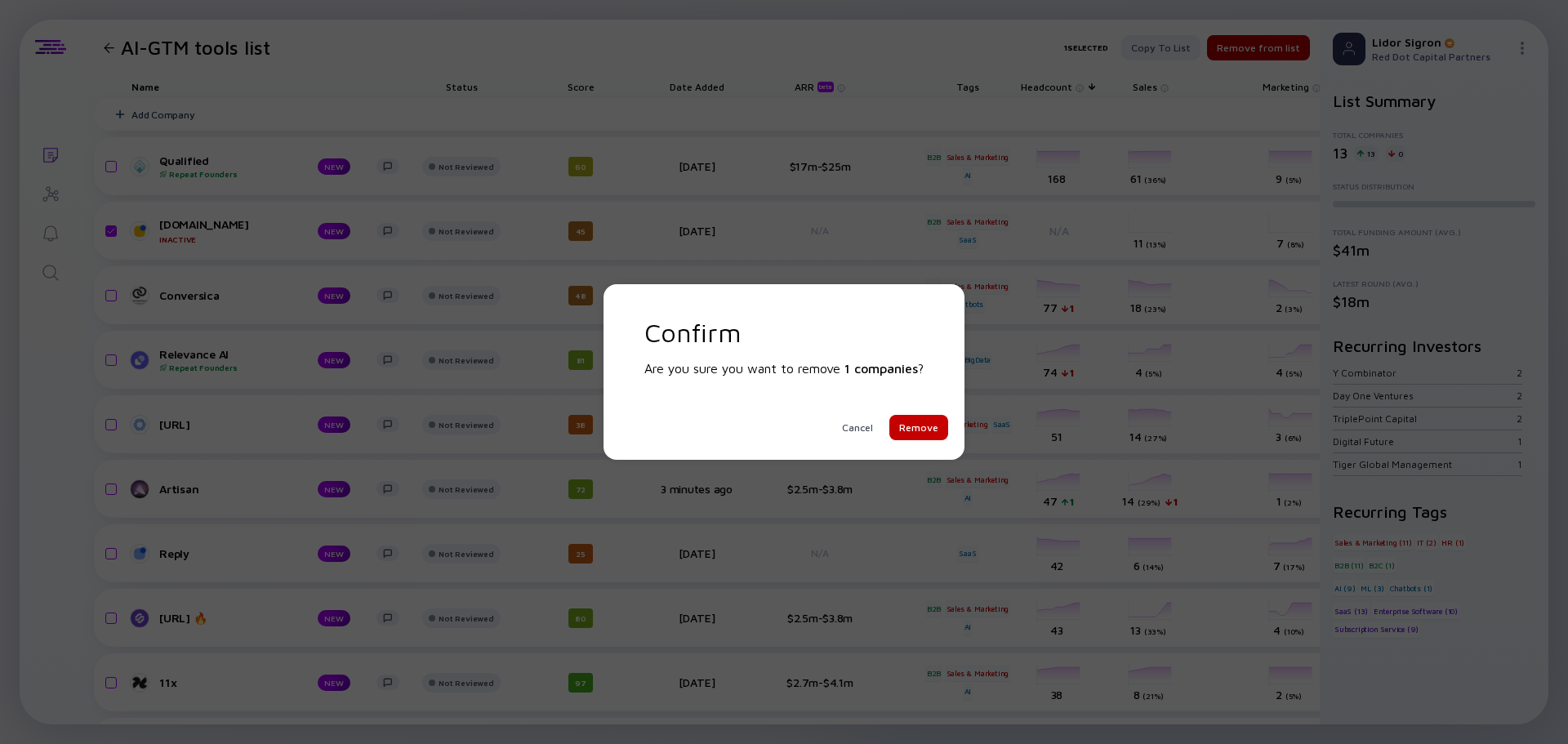
click at [932, 430] on div "Remove" at bounding box center [919, 427] width 59 height 25
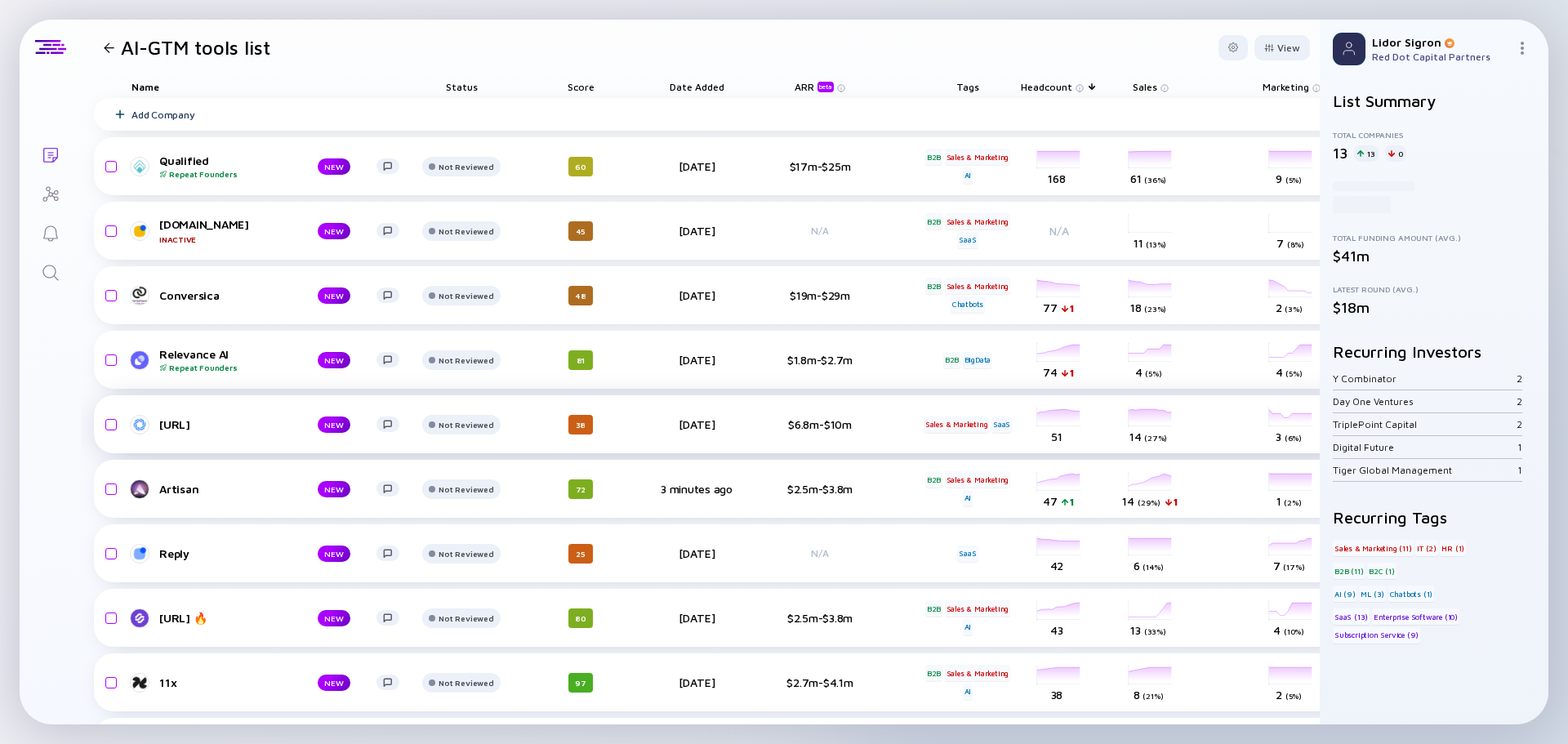
checkbox input "false"
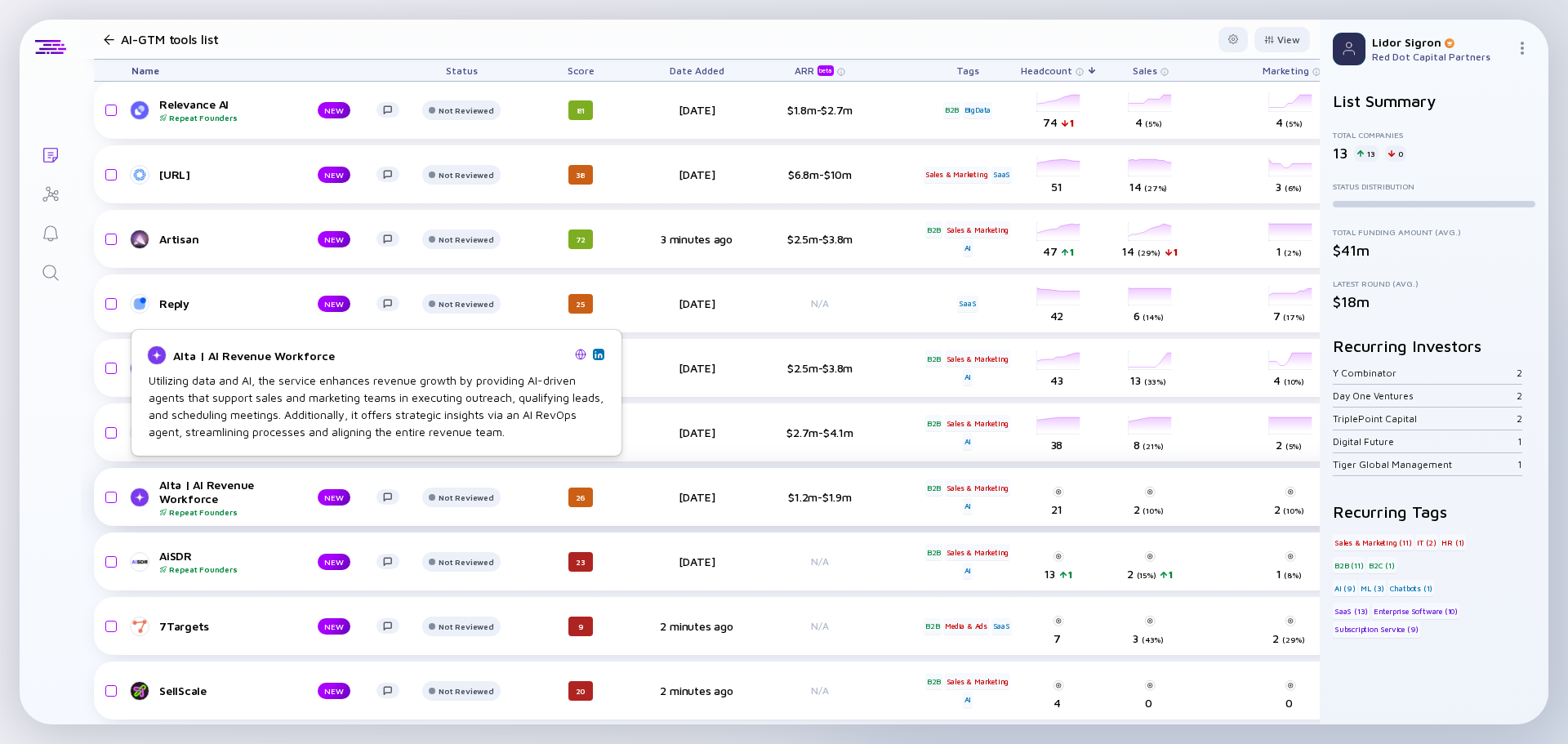
scroll to position [264, 0]
